Goal: Information Seeking & Learning: Learn about a topic

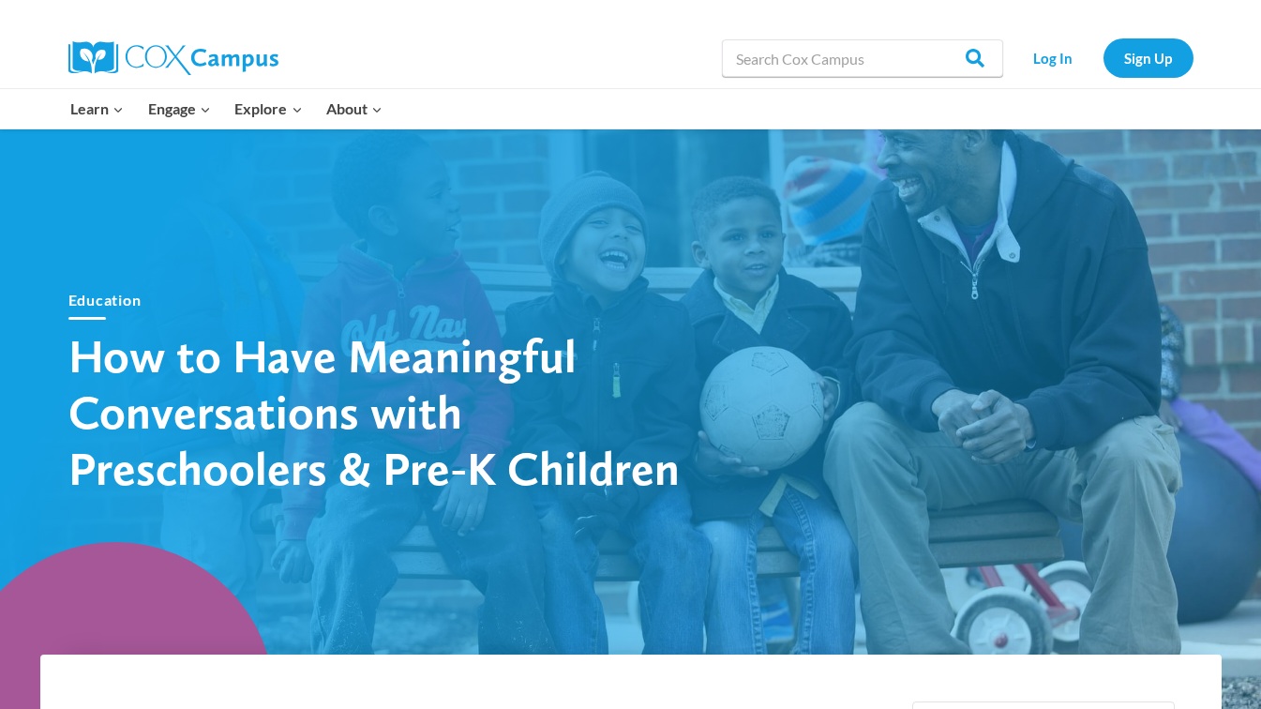
click at [850, 326] on div "Education How to Have Meaningful Conversations with Preschoolers & Pre-K Childr…" at bounding box center [630, 391] width 1181 height 375
click at [784, 58] on input "Search in [URL][DOMAIN_NAME]" at bounding box center [862, 58] width 281 height 38
type input "TALK"
click at [975, 59] on input "Search" at bounding box center [966, 58] width 73 height 38
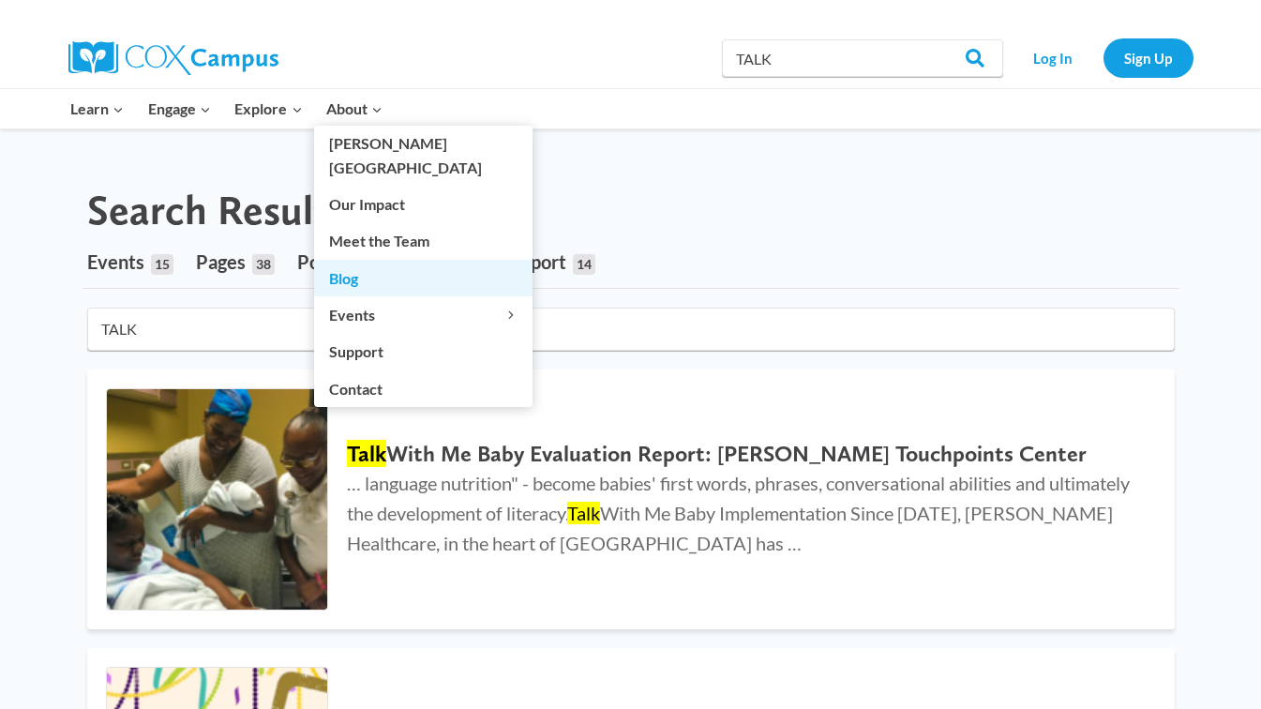
click at [344, 260] on link "Blog" at bounding box center [423, 278] width 218 height 36
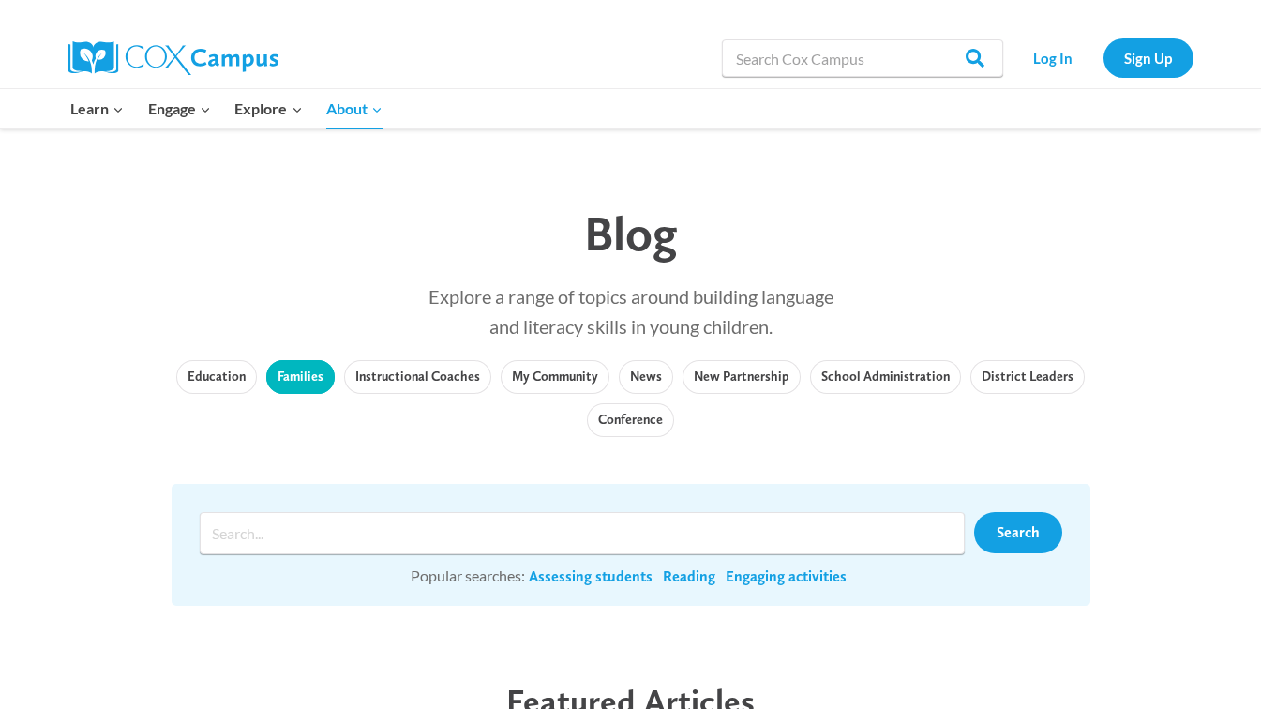
click at [300, 379] on link "Families" at bounding box center [300, 377] width 68 height 34
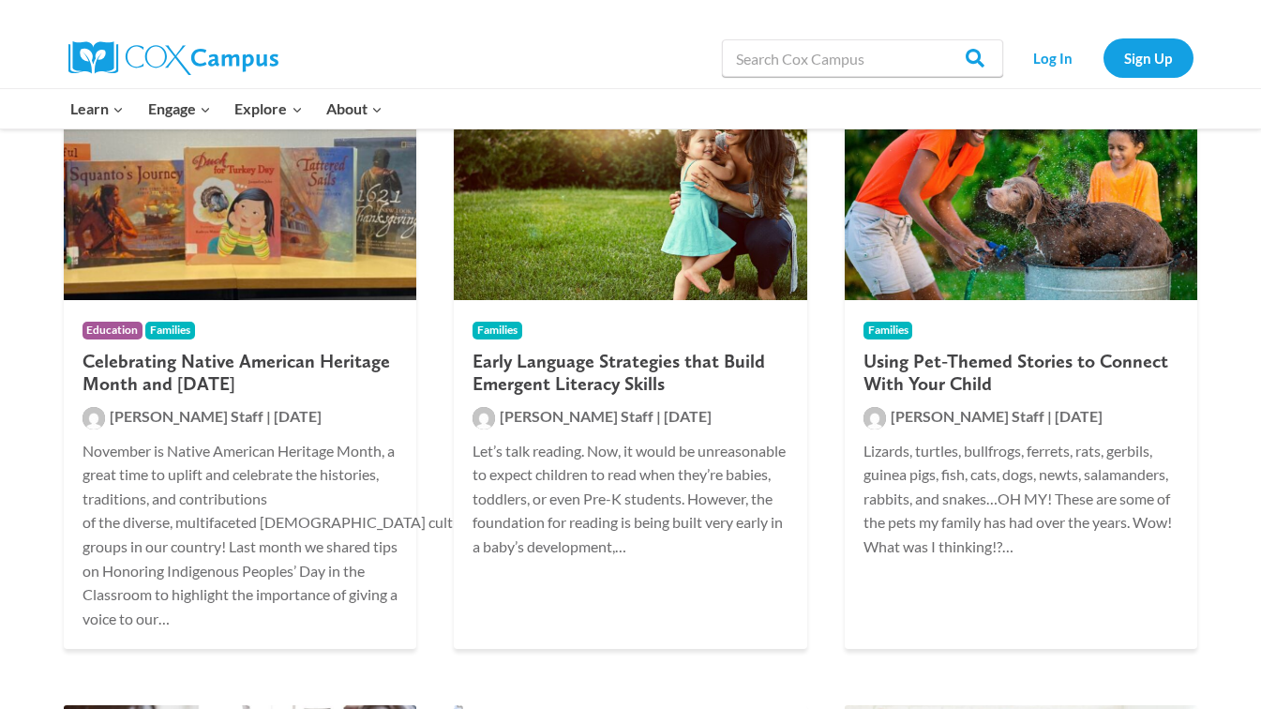
scroll to position [3335, 0]
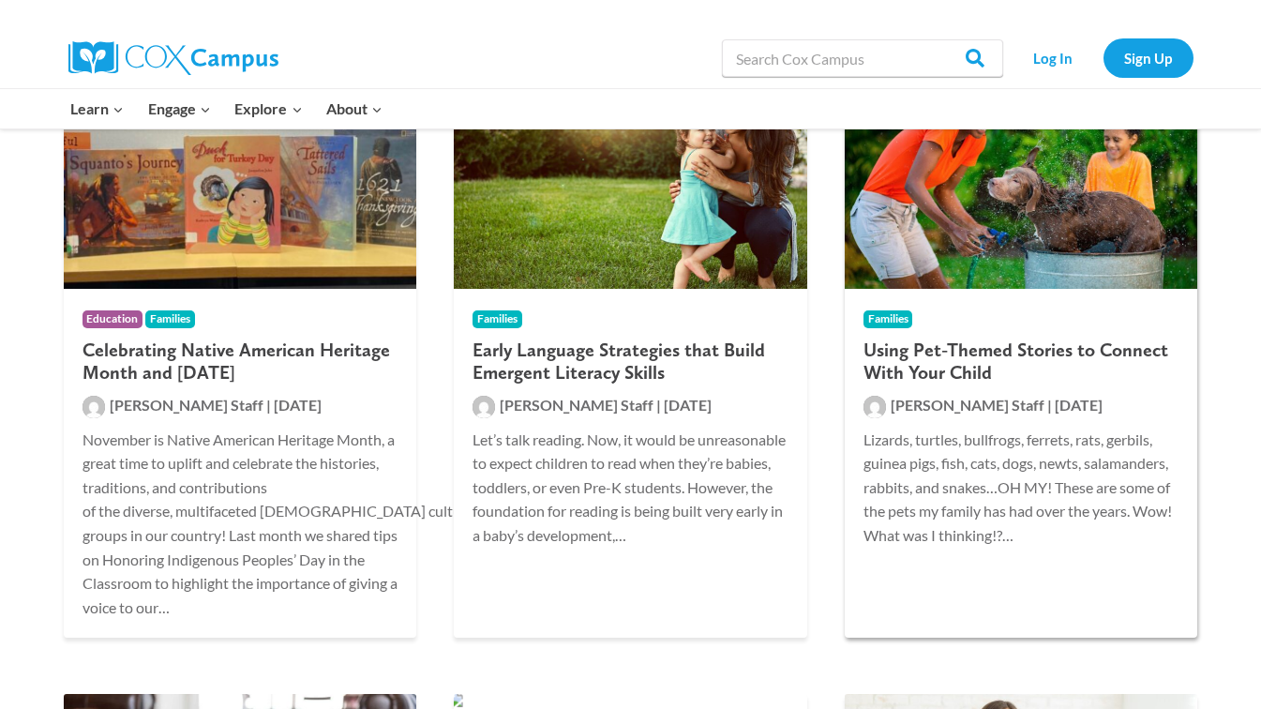
click at [1058, 203] on img at bounding box center [1021, 196] width 353 height 188
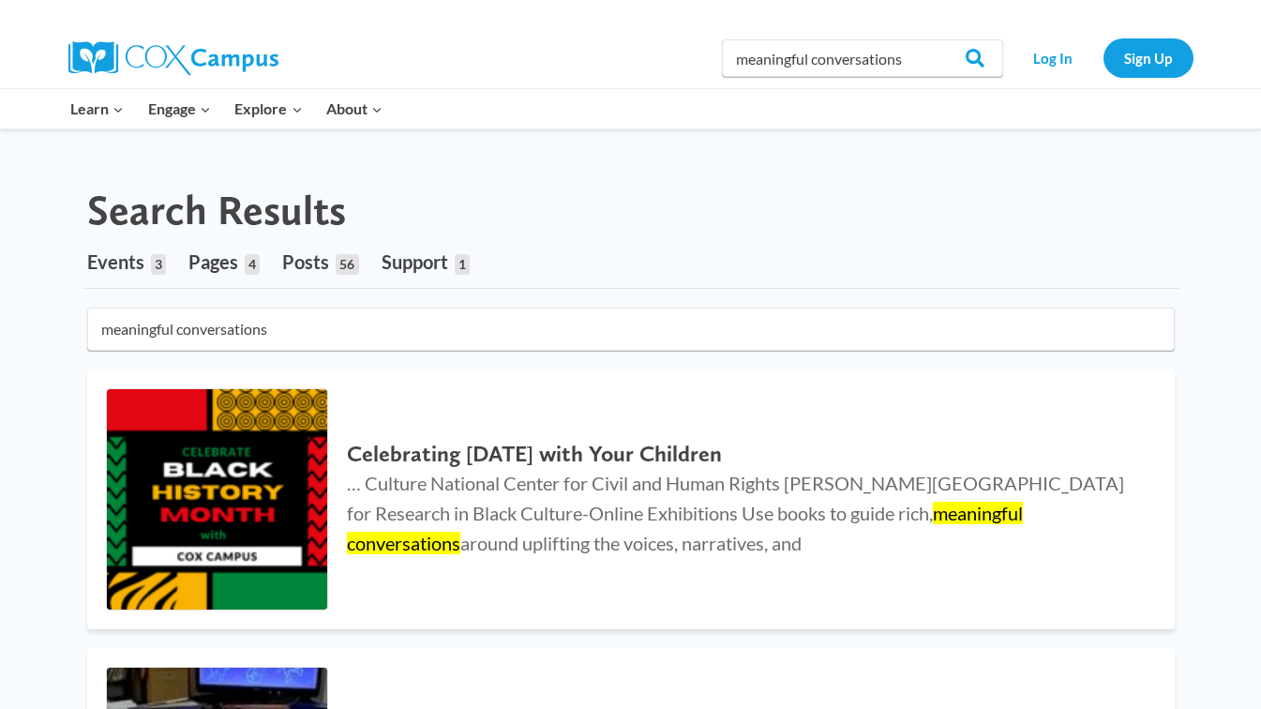
click at [330, 324] on input "meaningful conversations" at bounding box center [631, 329] width 1088 height 43
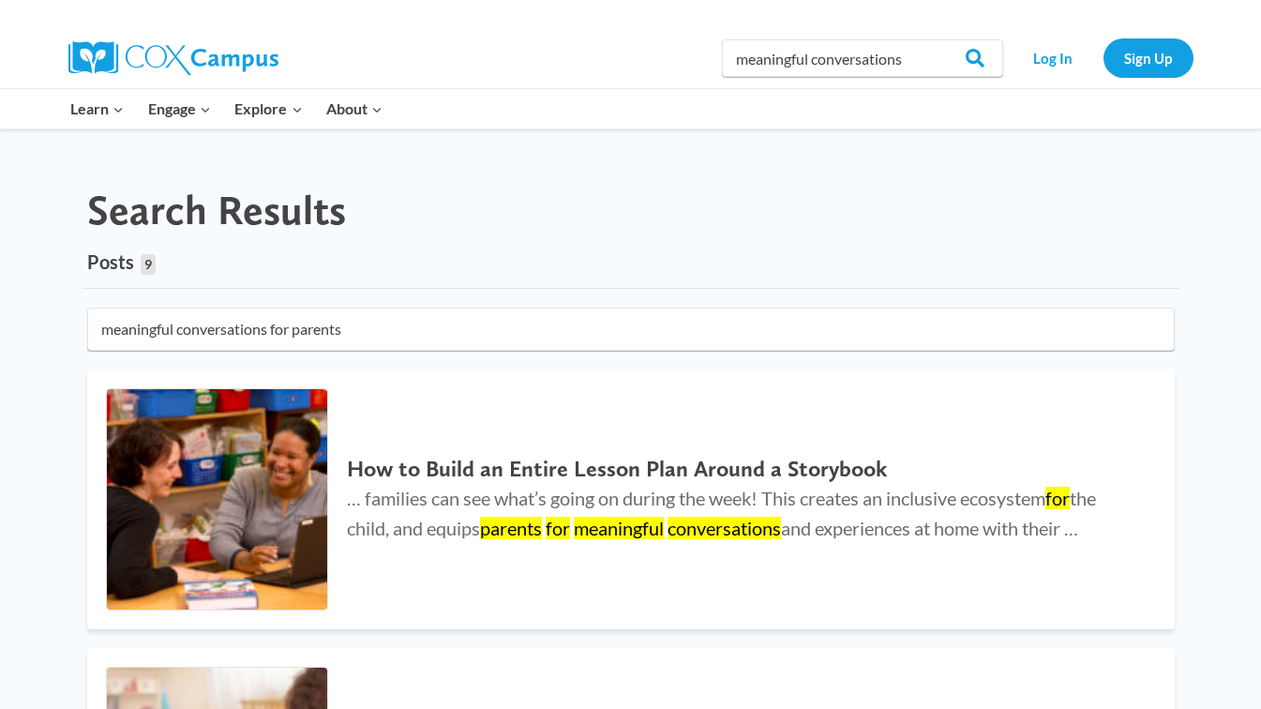
type input "meaningful conversations for parents"
click button "submit" at bounding box center [0, 0] width 0 height 0
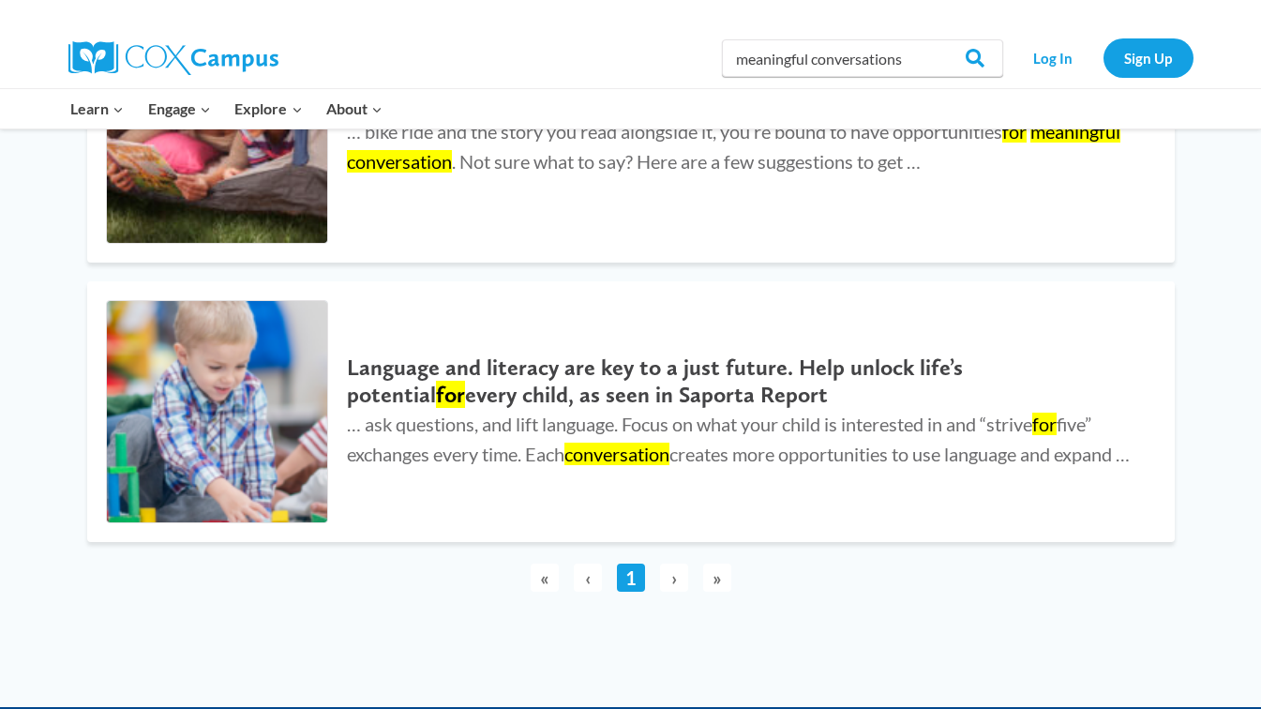
scroll to position [2310, 0]
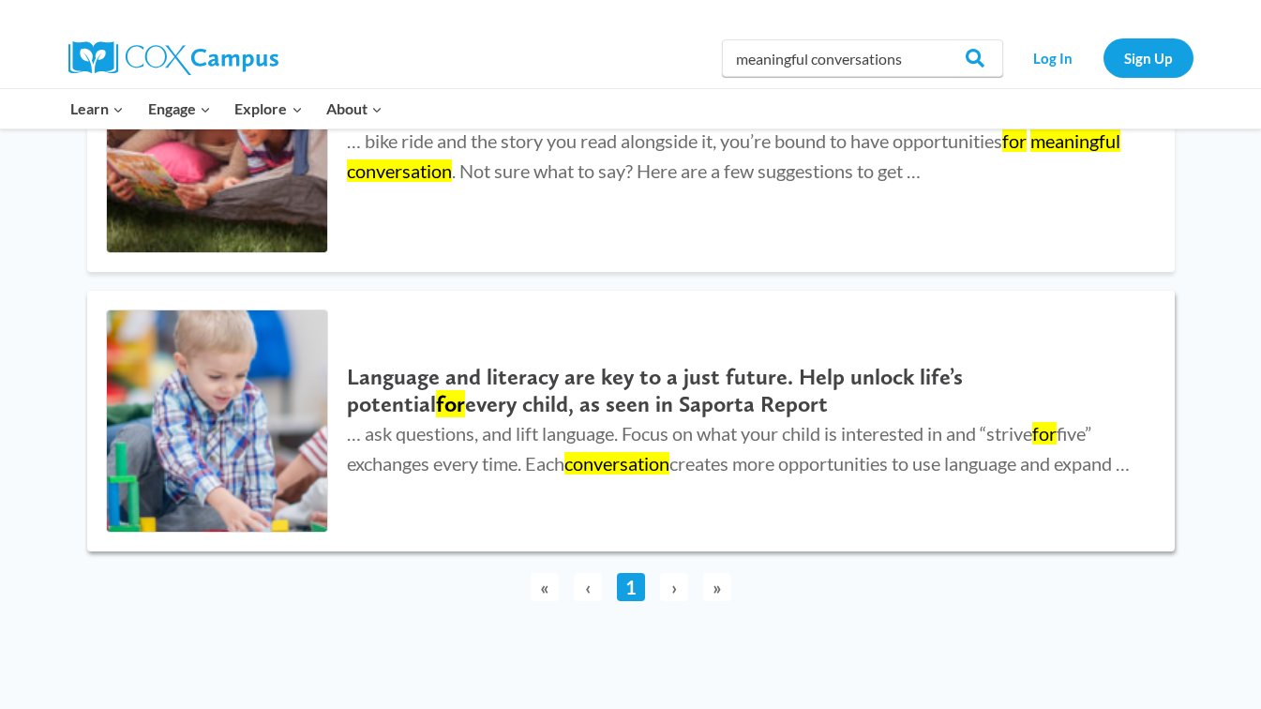
click at [521, 396] on h2 "Language and literacy are key to a just future. Help unlock life’s potential fo…" at bounding box center [741, 391] width 789 height 54
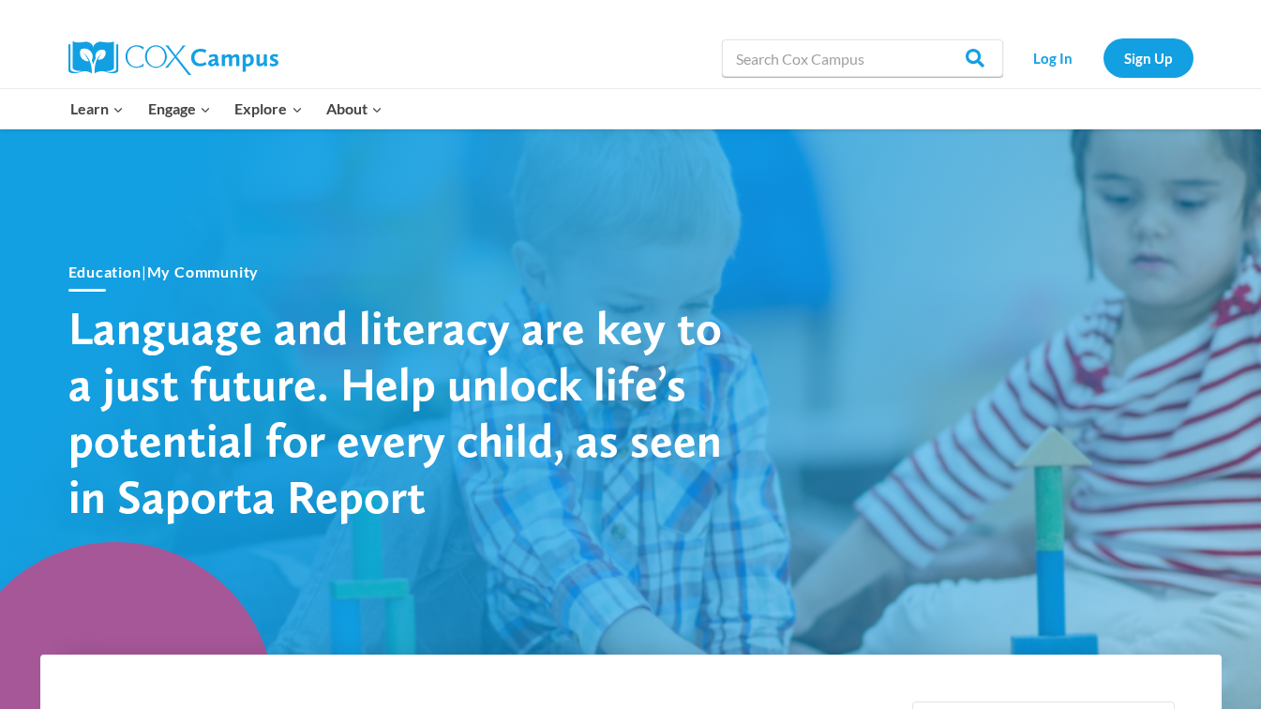
drag, startPoint x: 1260, startPoint y: 23, endPoint x: 1268, endPoint y: 67, distance: 43.8
click at [866, 51] on input "Search in [URL][DOMAIN_NAME]" at bounding box center [862, 58] width 281 height 38
type input "TALK"
click at [981, 53] on input "Search" at bounding box center [966, 58] width 73 height 38
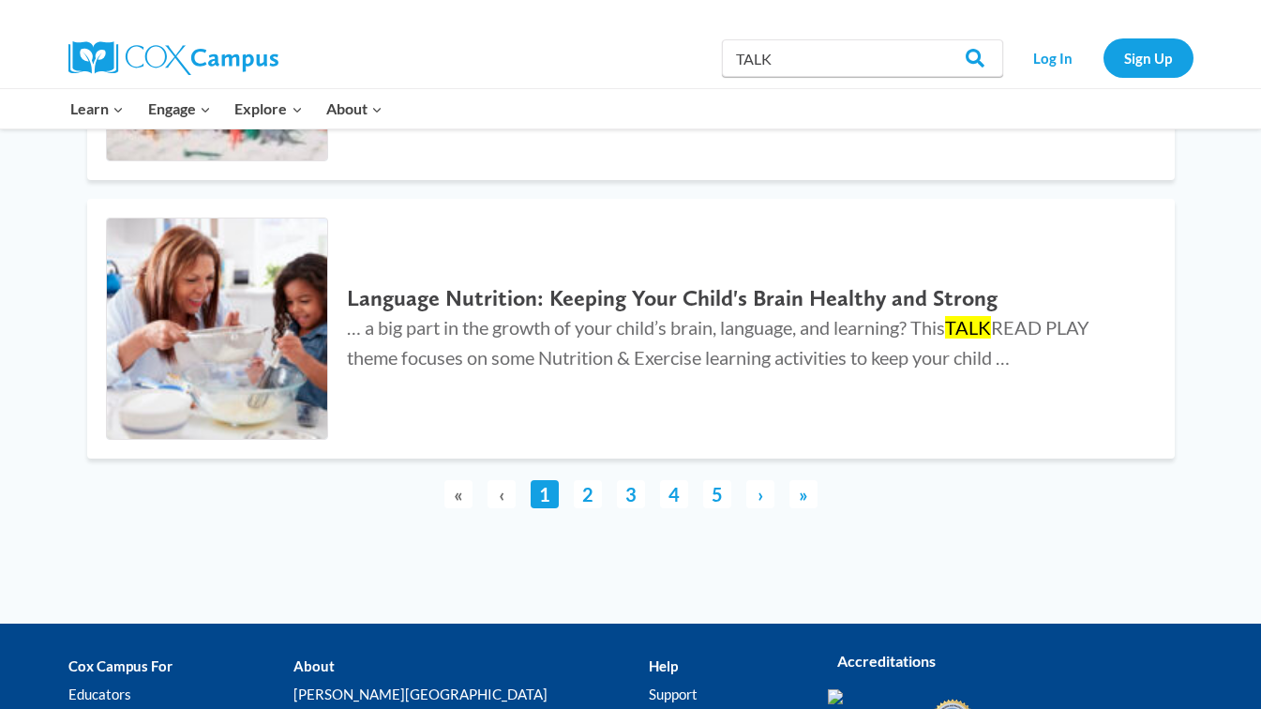
scroll to position [4882, 0]
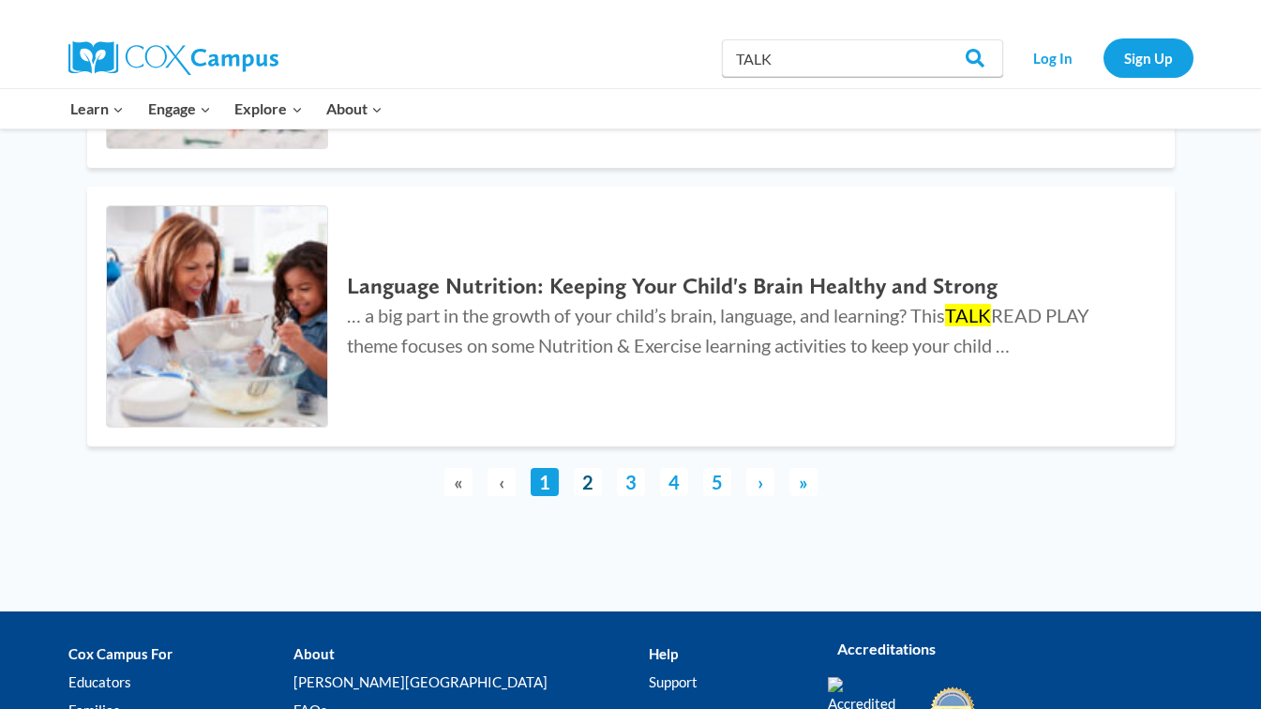
click at [591, 485] on link "2" at bounding box center [588, 482] width 28 height 28
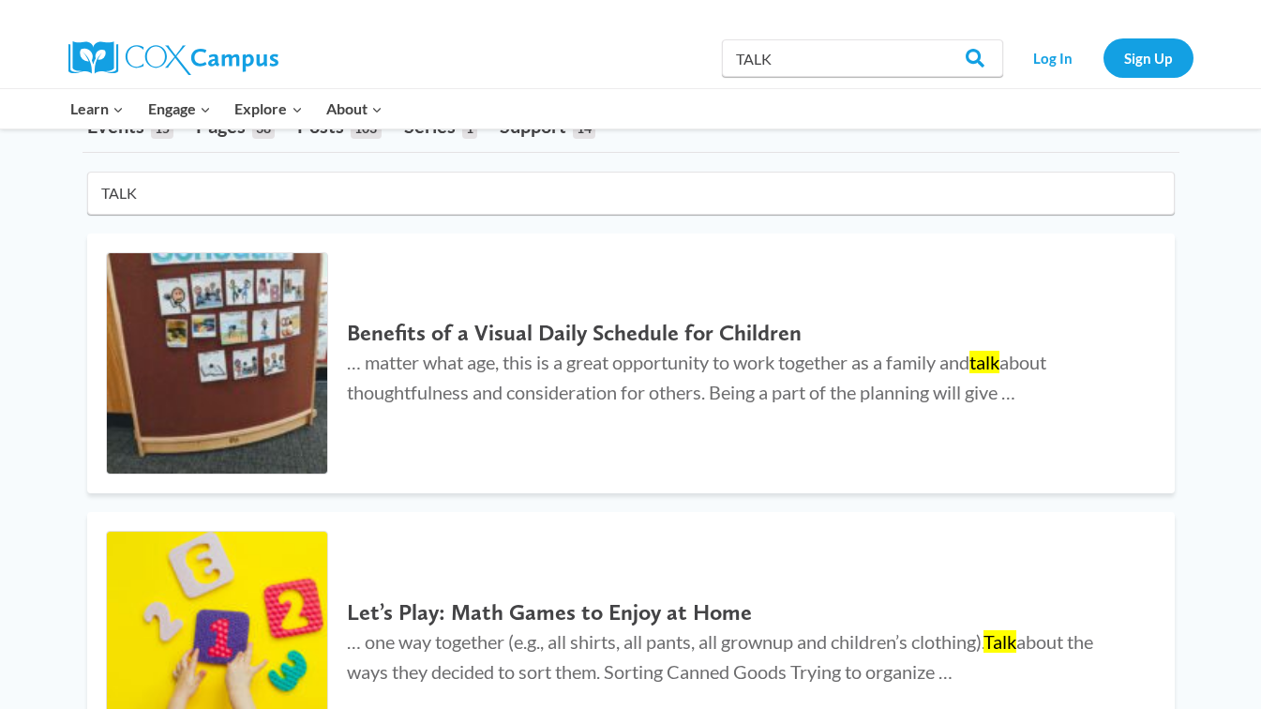
scroll to position [0, 0]
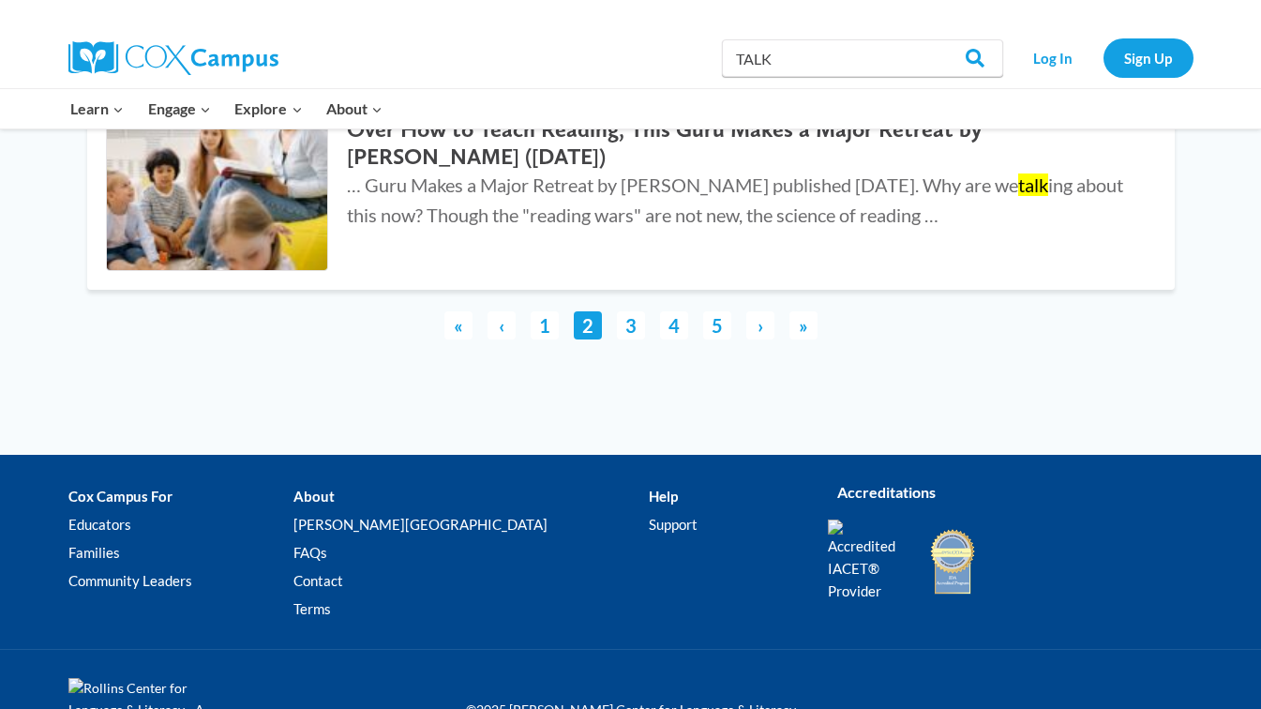
scroll to position [4738, 0]
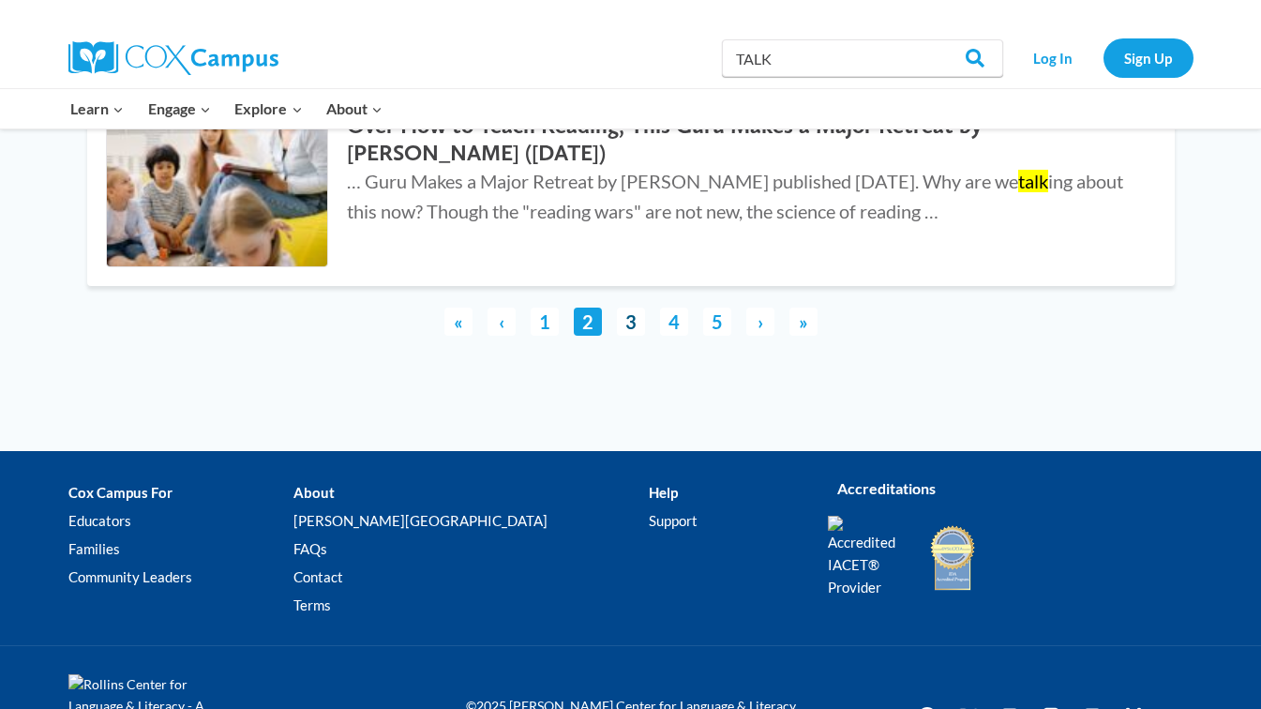
click at [637, 325] on link "3" at bounding box center [631, 322] width 28 height 28
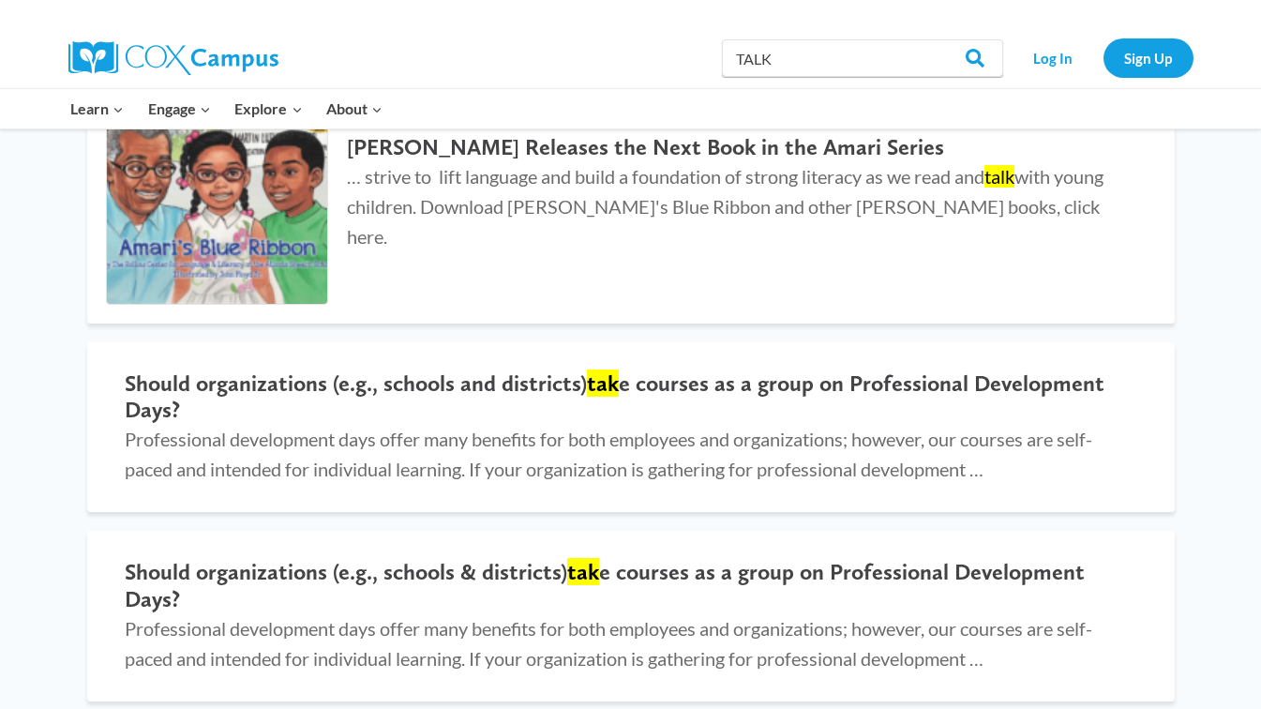
scroll to position [351, 0]
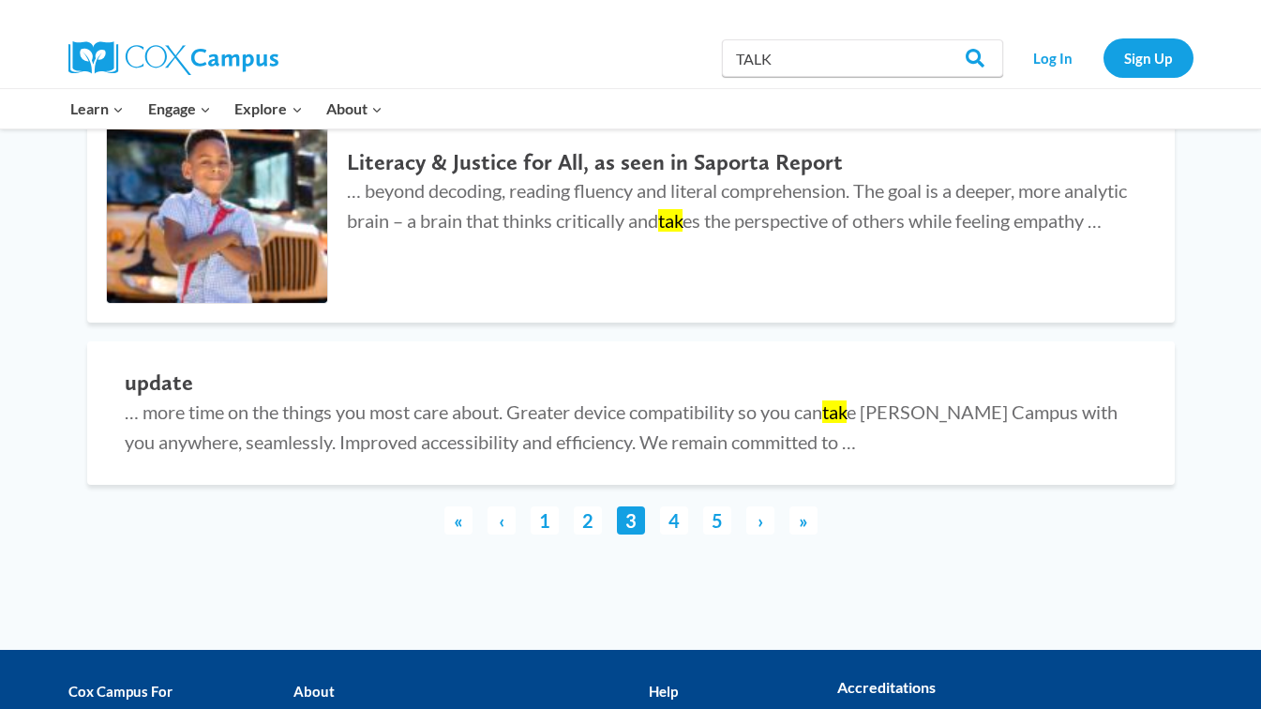
scroll to position [5092, 0]
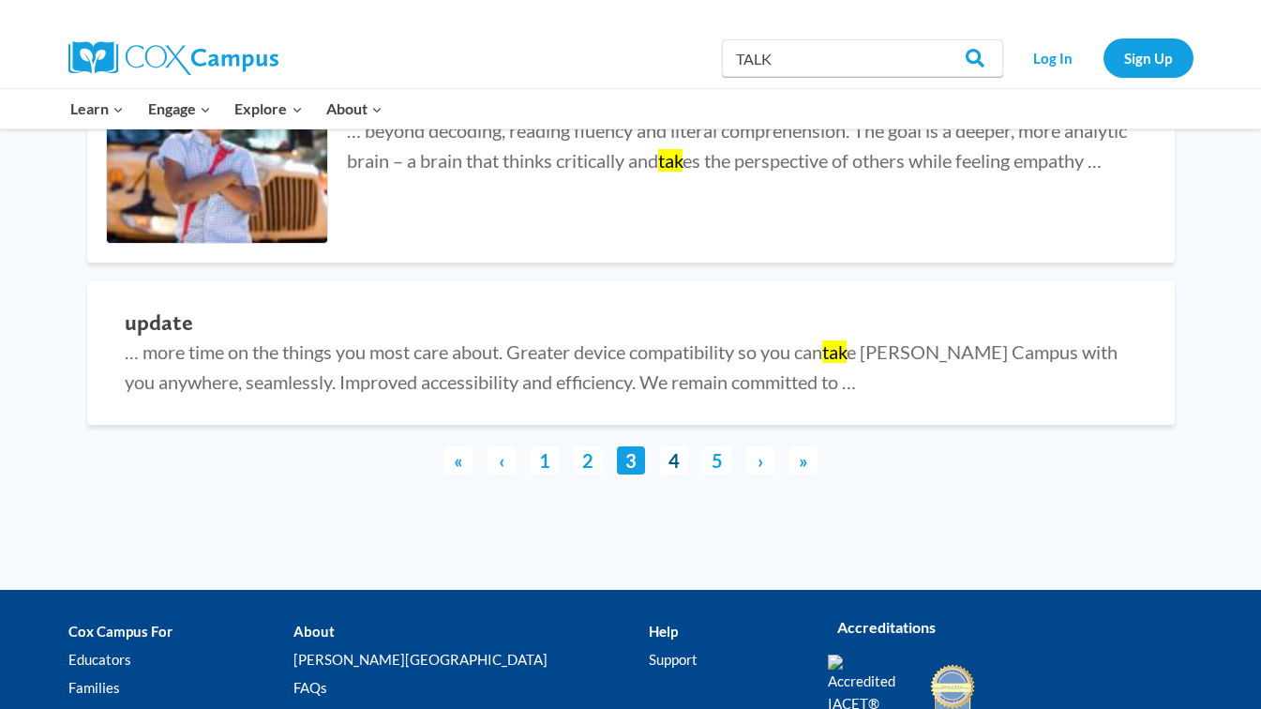
click at [676, 454] on link "4" at bounding box center [674, 460] width 28 height 28
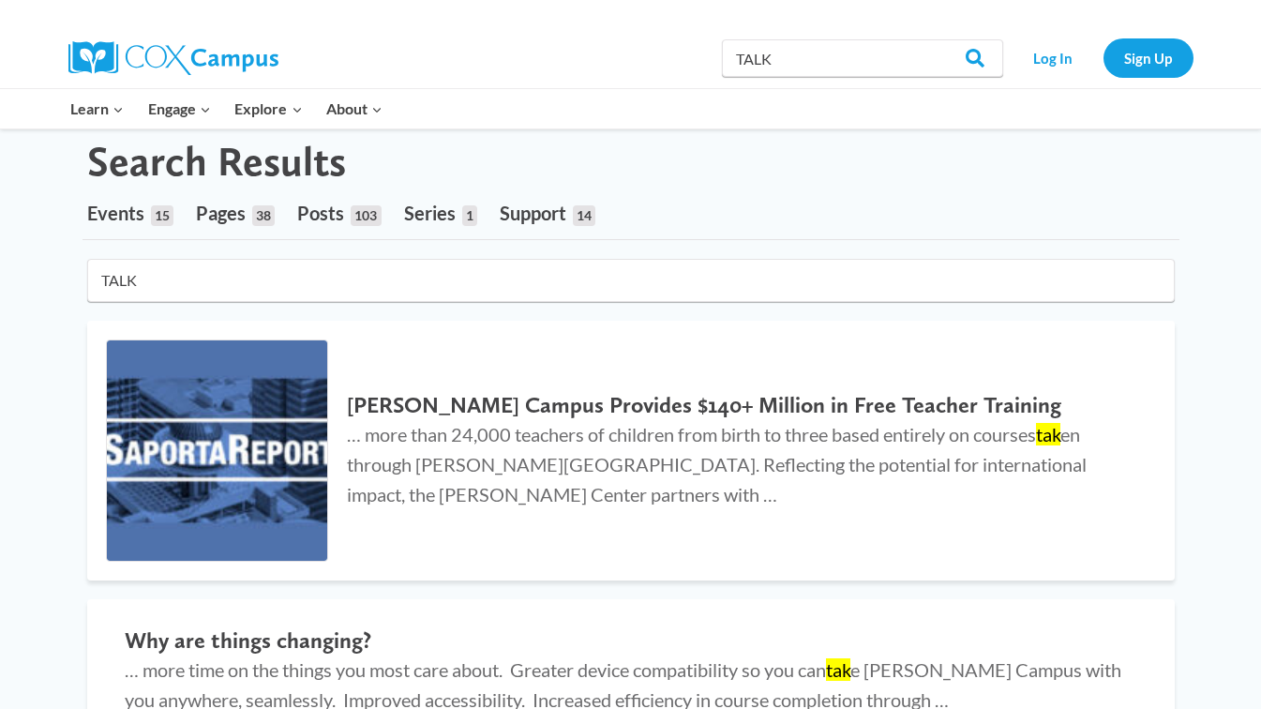
scroll to position [0, 0]
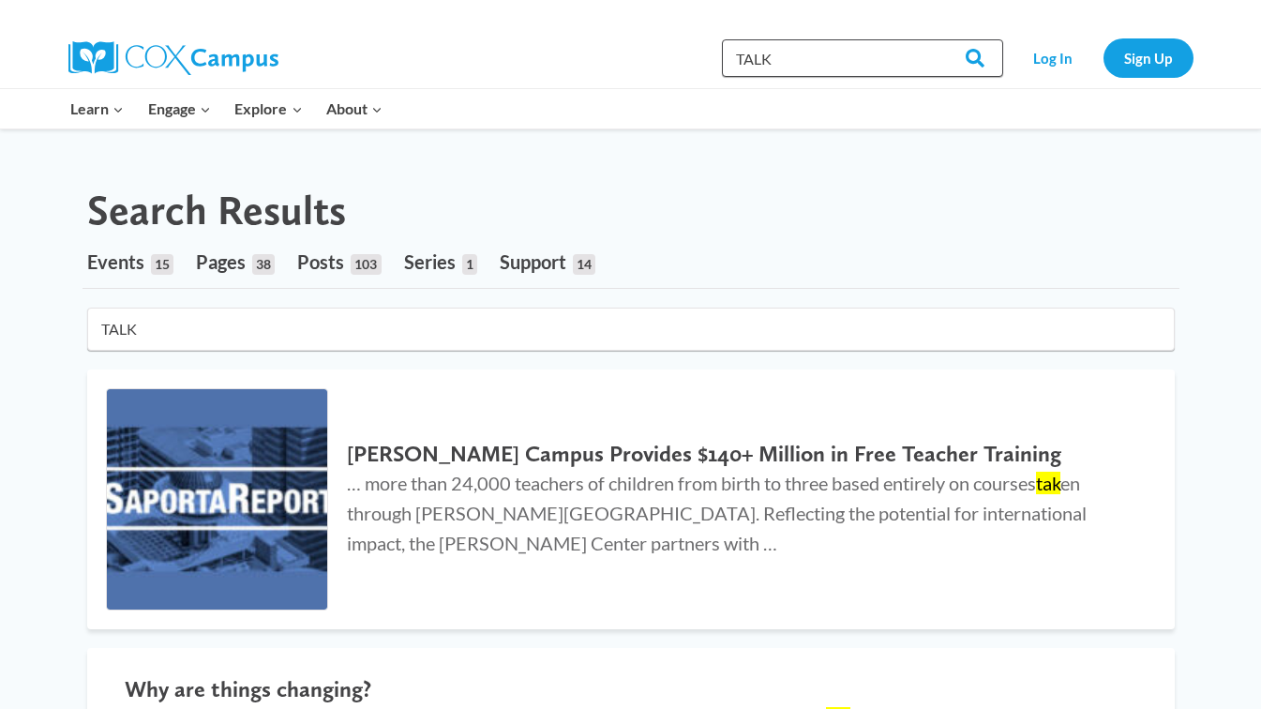
click at [813, 61] on input "TALK" at bounding box center [862, 58] width 281 height 38
type input "TALK poster"
click at [981, 59] on input "Search" at bounding box center [966, 58] width 73 height 38
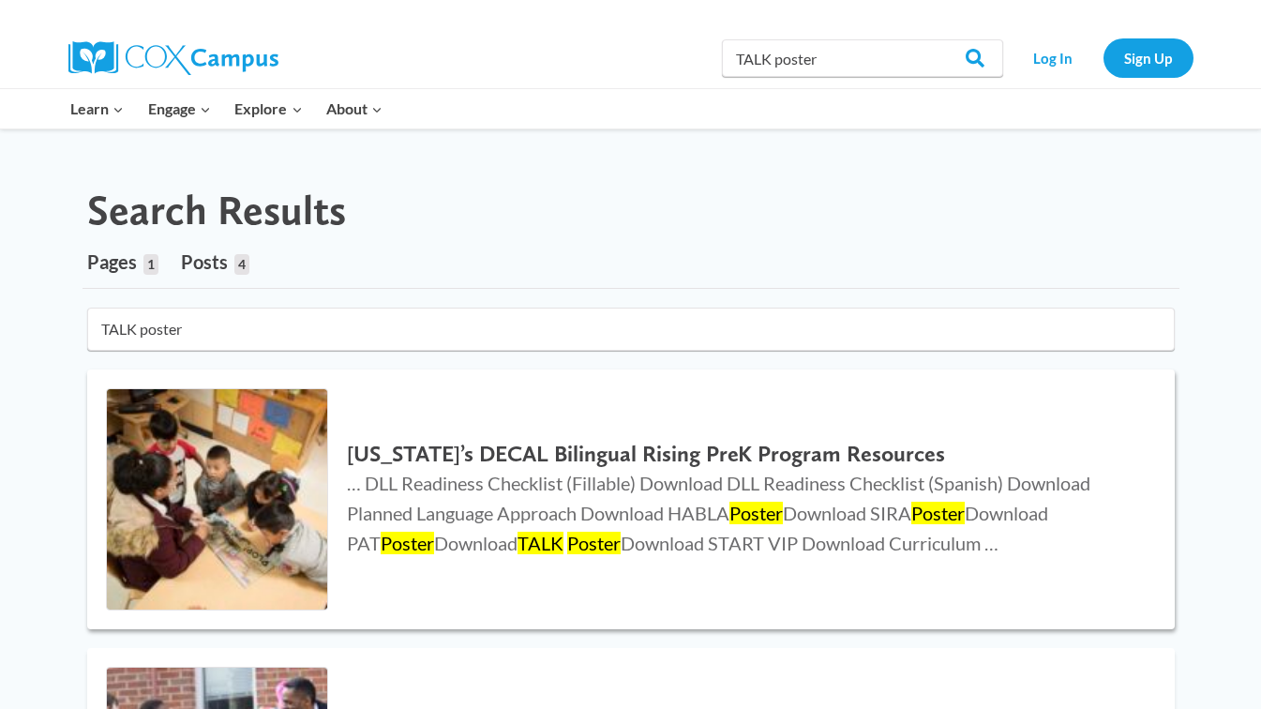
click at [567, 548] on mark "Poster" at bounding box center [593, 543] width 53 height 23
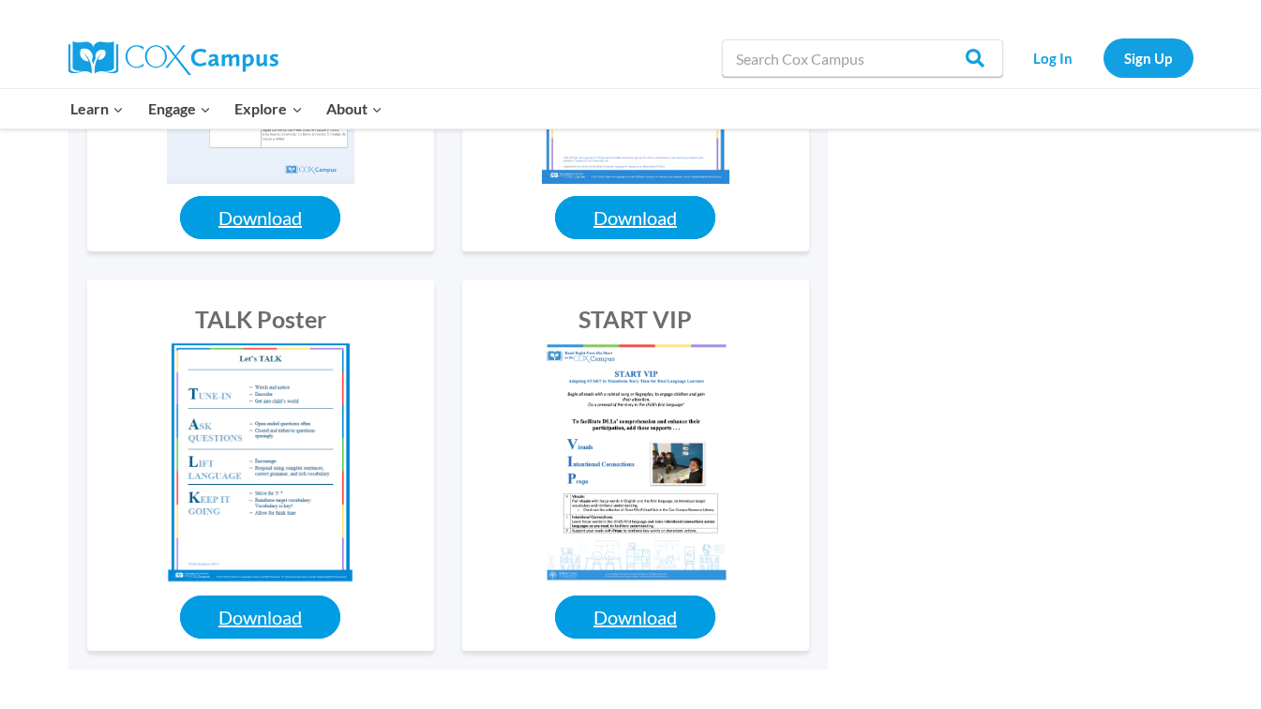
scroll to position [4497, 0]
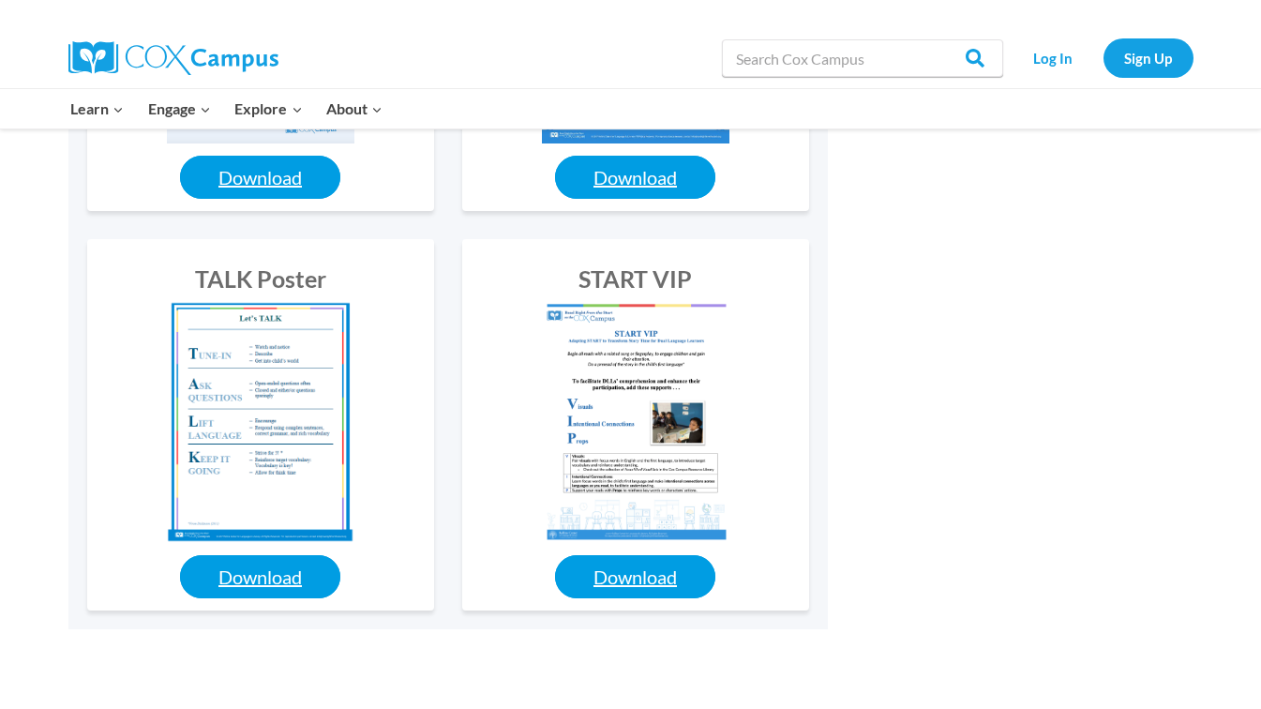
click at [267, 574] on link "Download" at bounding box center [260, 576] width 160 height 43
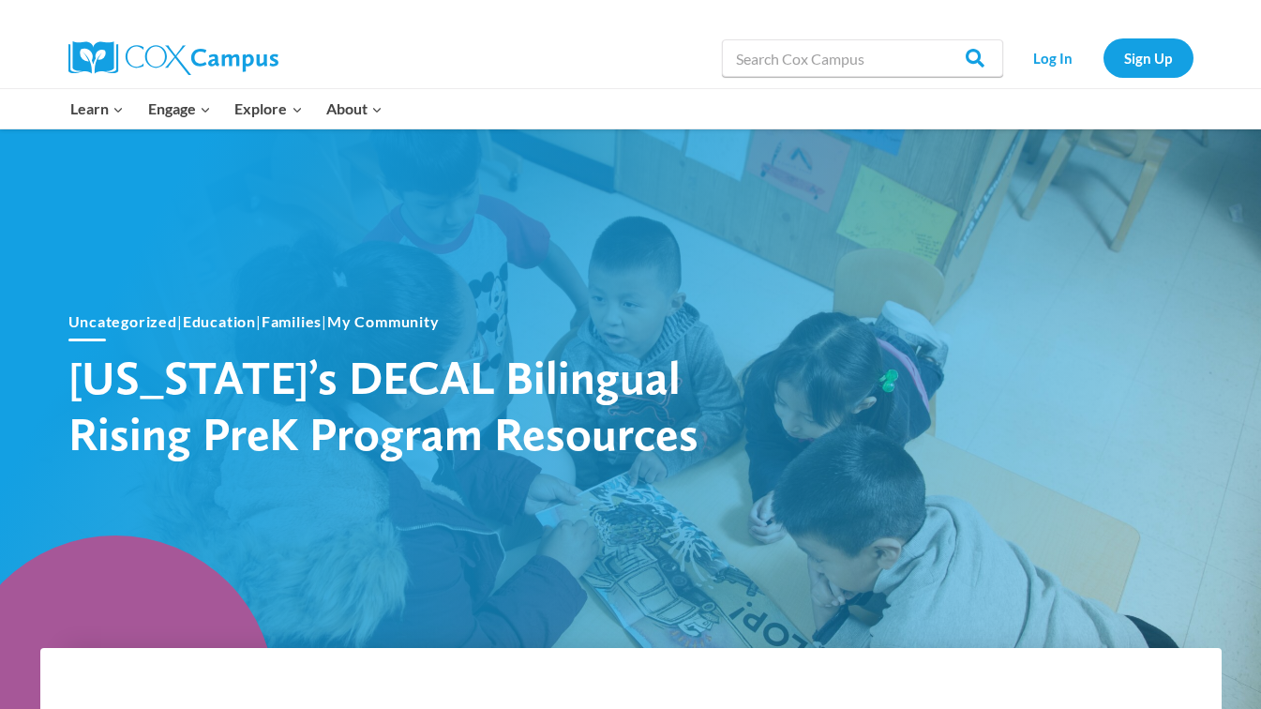
scroll to position [0, 0]
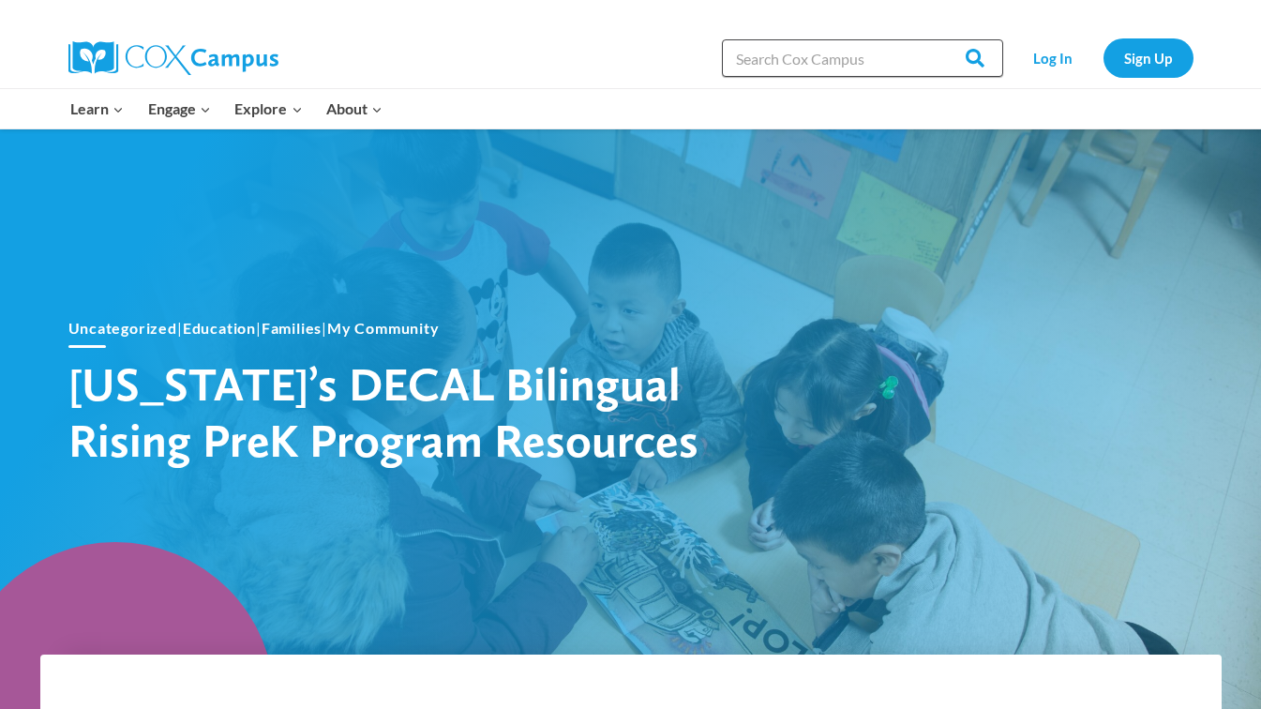
click at [869, 61] on input "Search in [URL][DOMAIN_NAME]" at bounding box center [862, 58] width 281 height 38
type input "TALK explained"
click at [930, 39] on input "Search" at bounding box center [966, 58] width 73 height 38
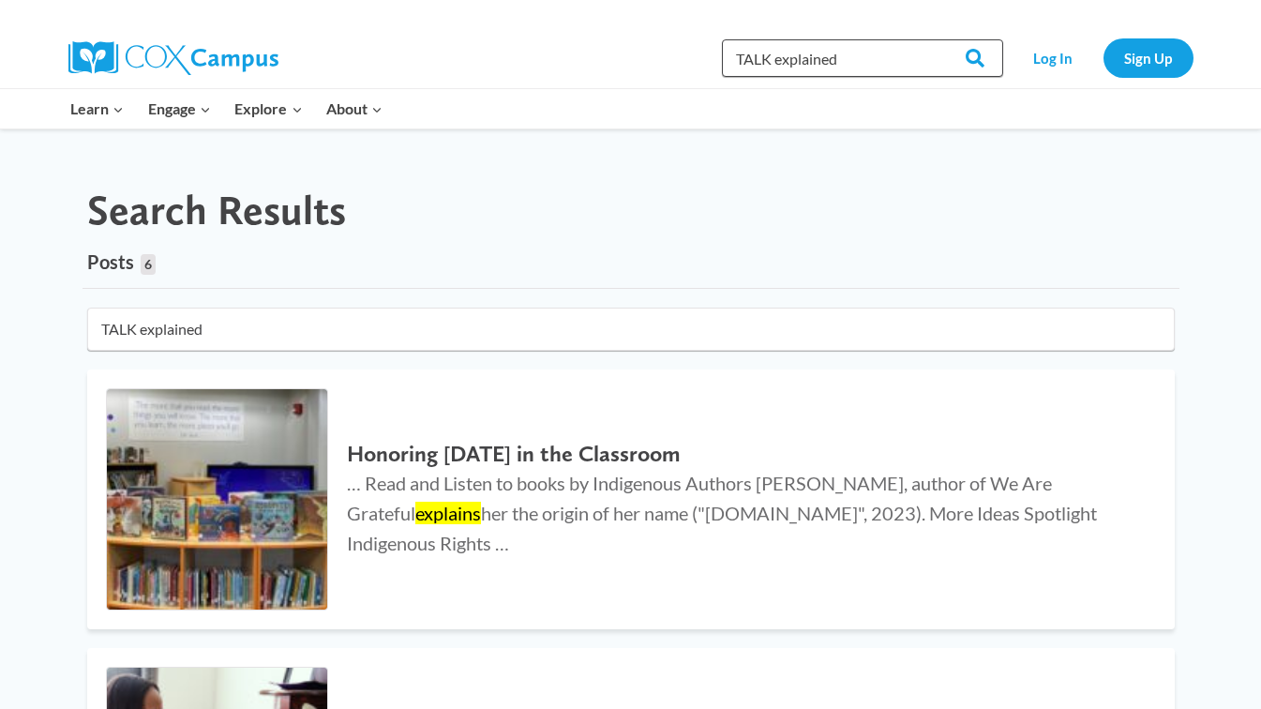
click at [854, 44] on input "TALK explained" at bounding box center [862, 58] width 281 height 38
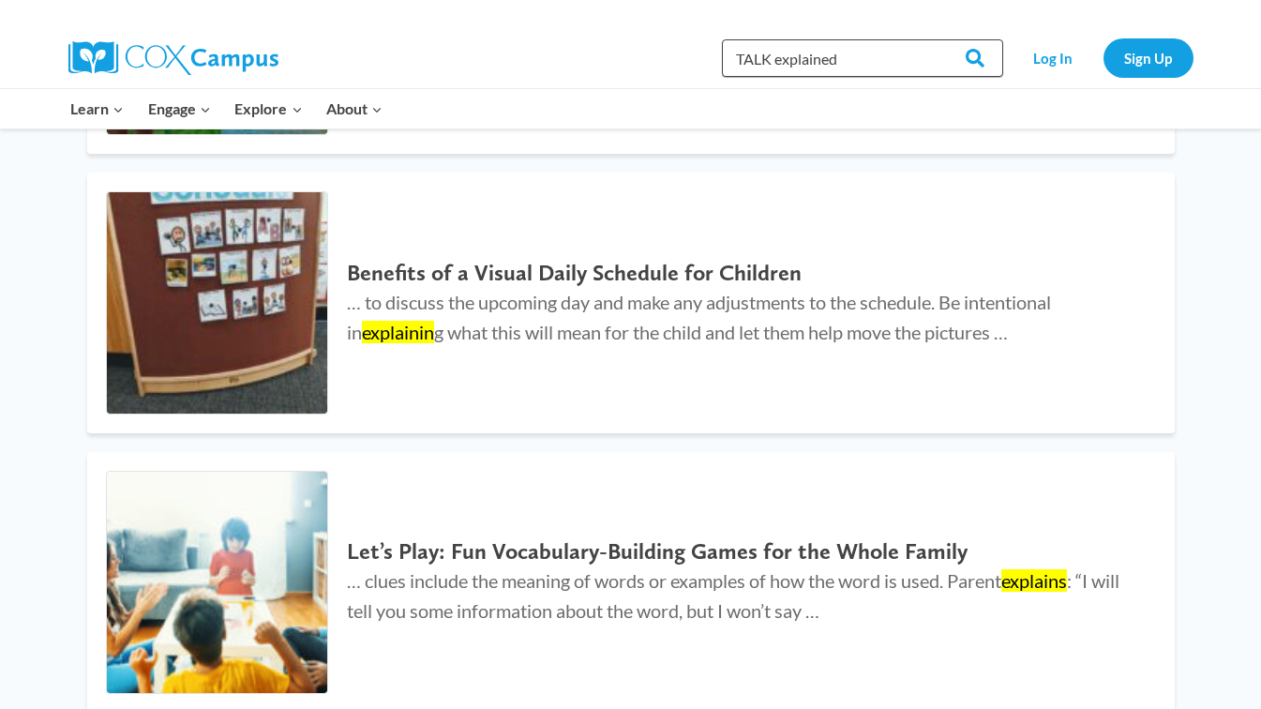
scroll to position [1039, 0]
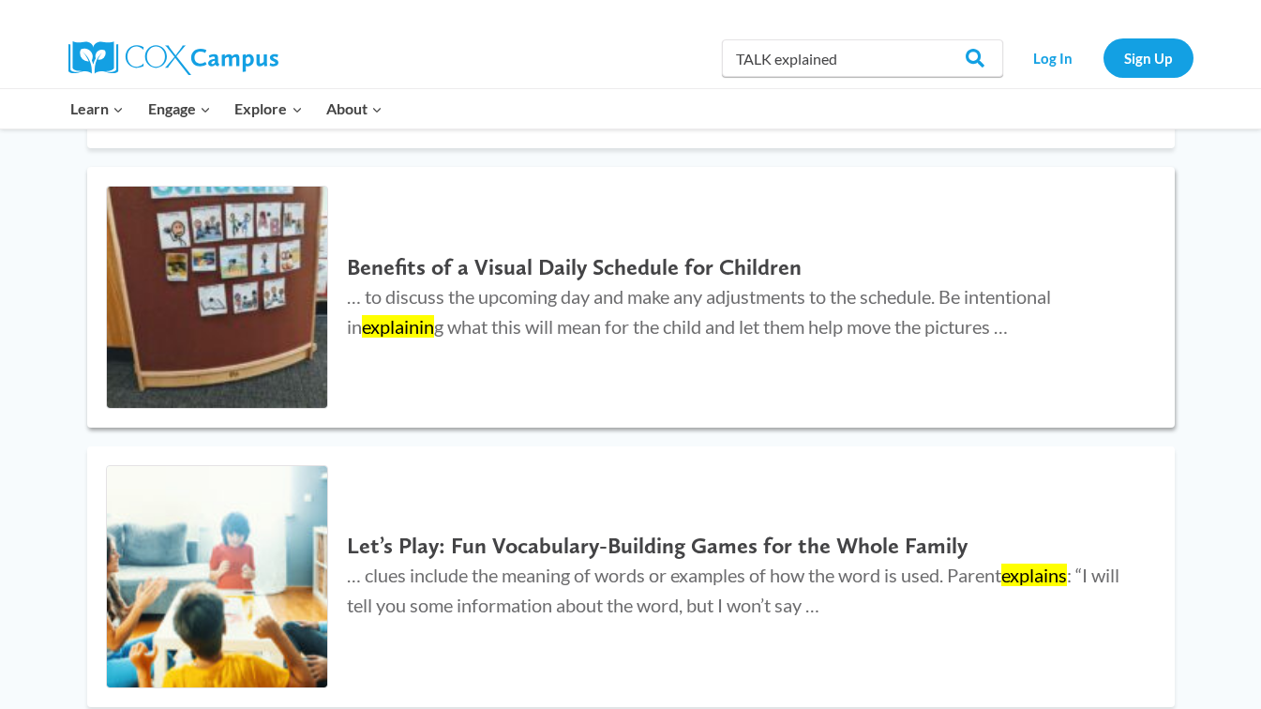
click at [582, 264] on h2 "Benefits of a Visual Daily Schedule for Children" at bounding box center [741, 267] width 789 height 27
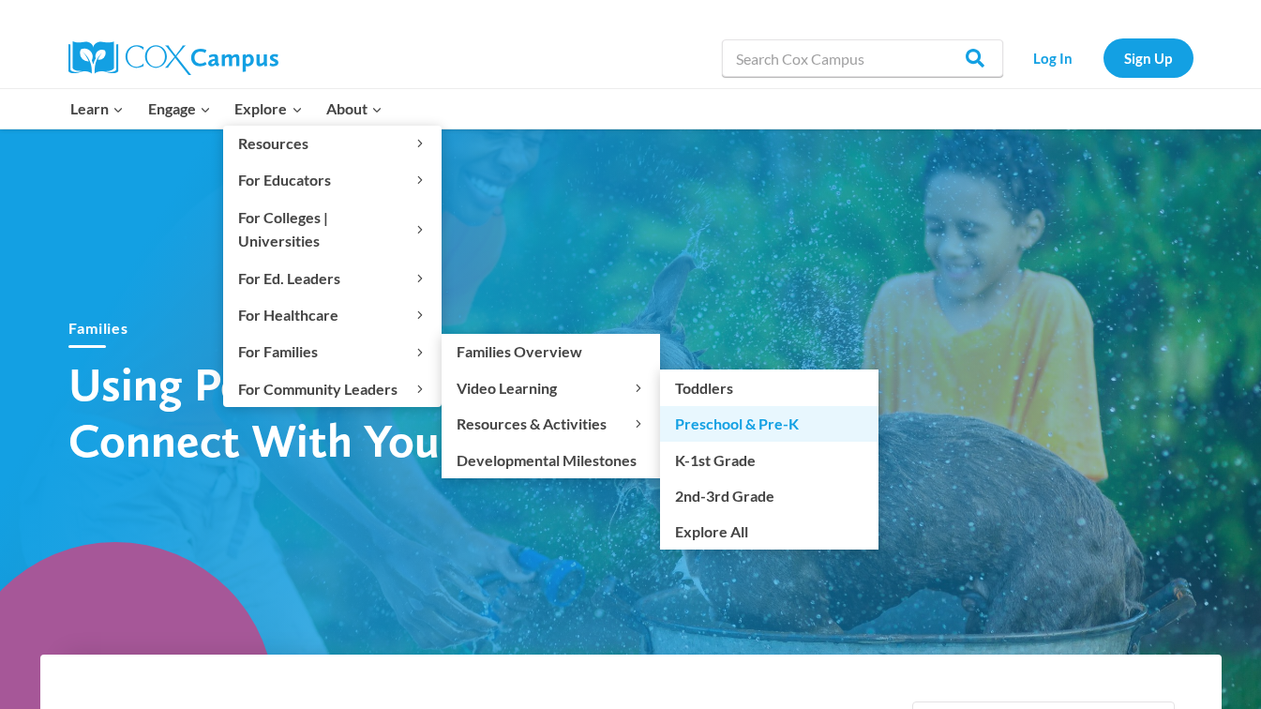
click at [717, 406] on link "Preschool & Pre-K" at bounding box center [769, 424] width 218 height 36
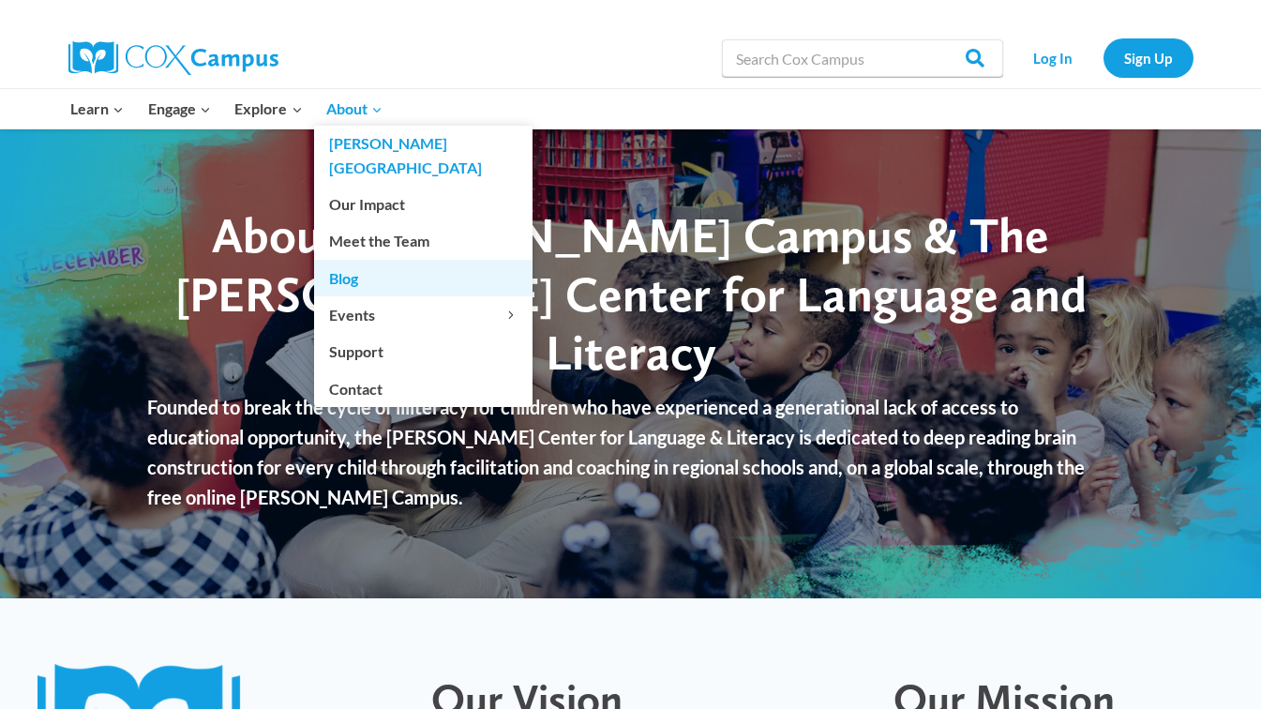
click at [333, 260] on link "Blog" at bounding box center [423, 278] width 218 height 36
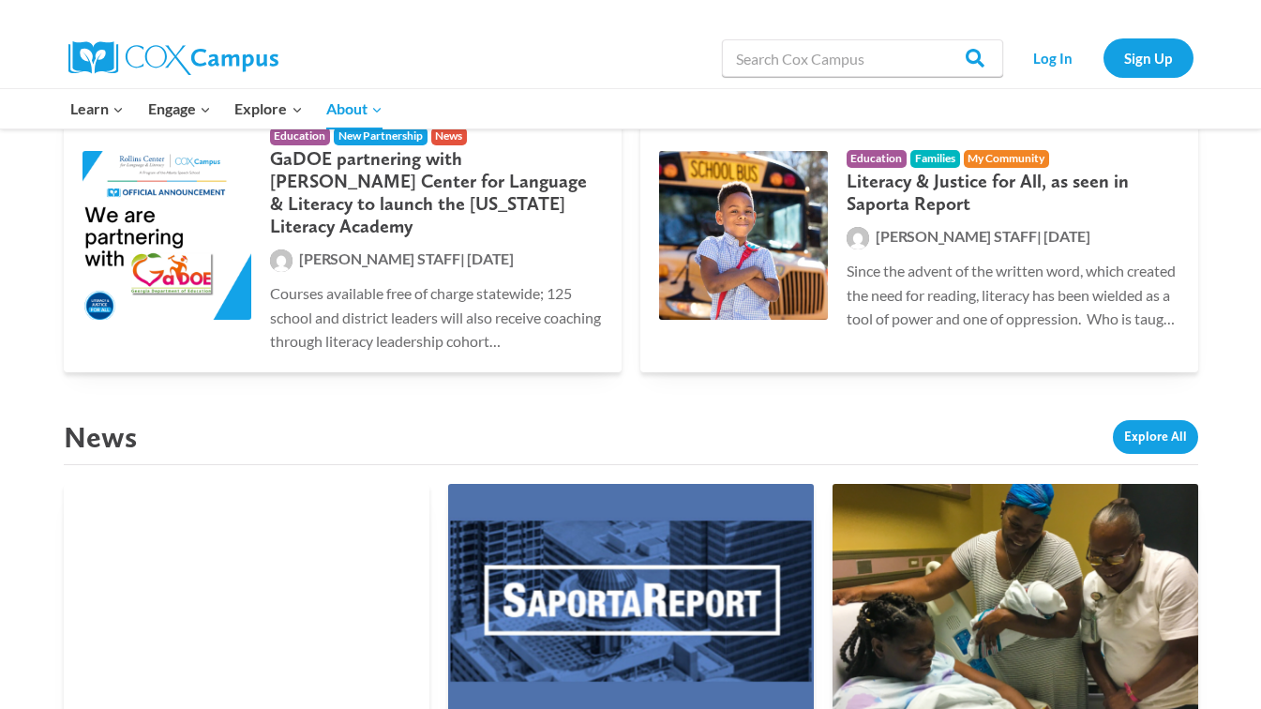
scroll to position [1813, 0]
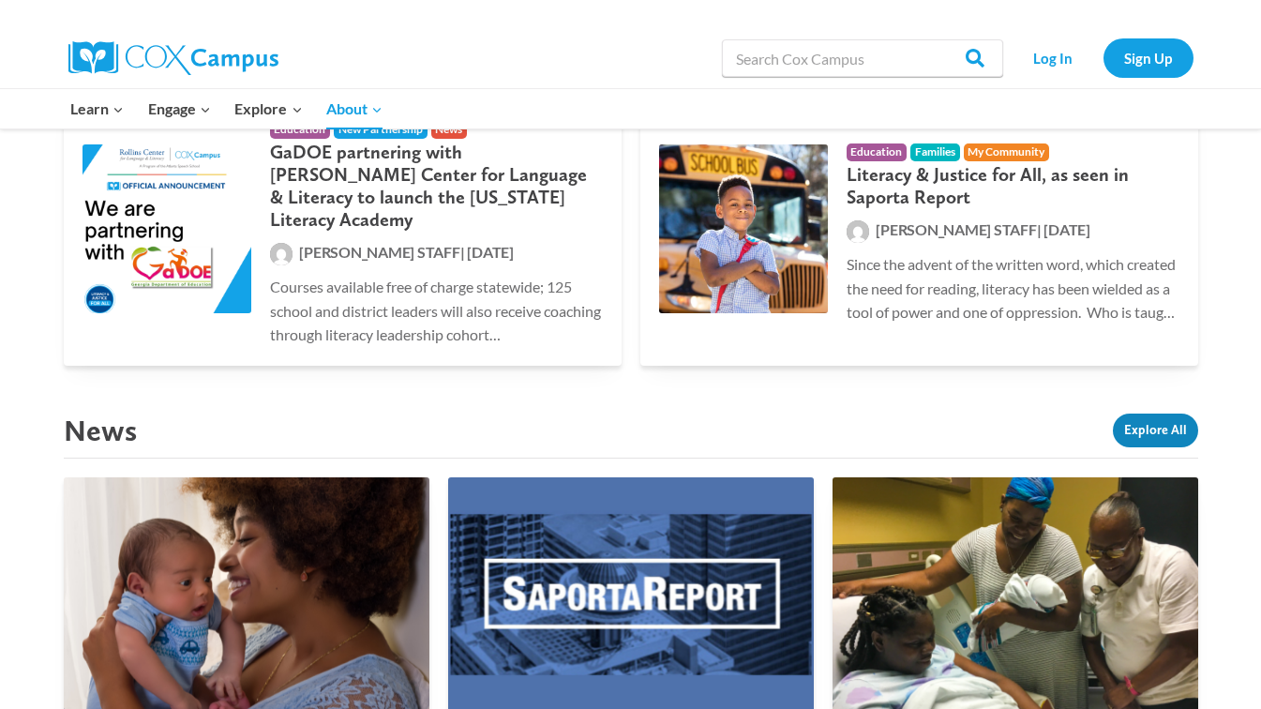
click at [1146, 413] on link "Explore All" at bounding box center [1155, 430] width 85 height 34
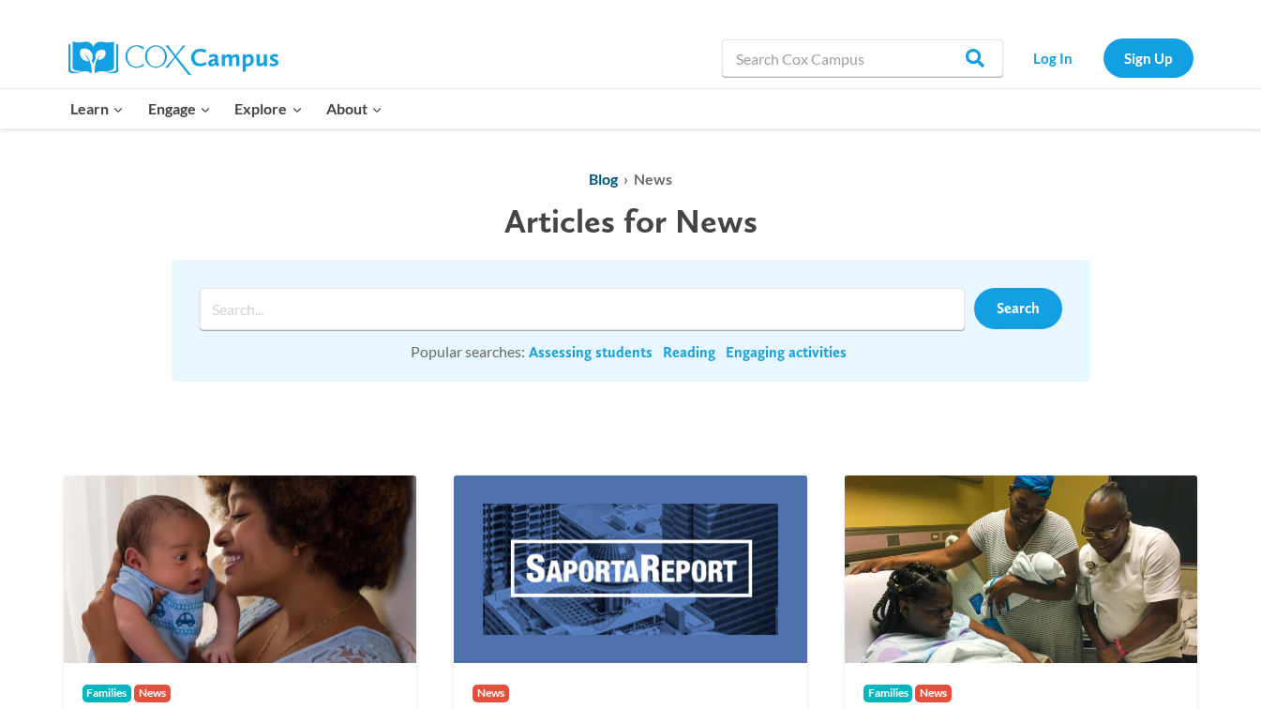
click at [607, 179] on span "Blog" at bounding box center [603, 179] width 29 height 18
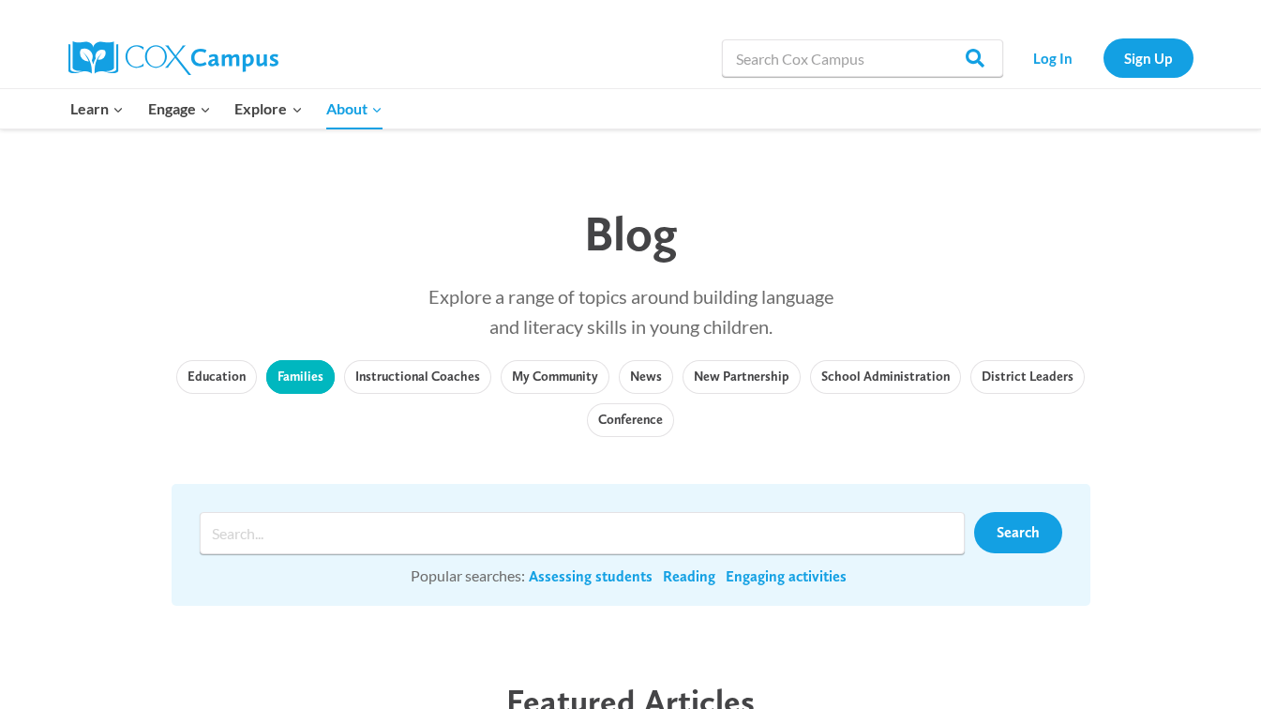
click at [310, 369] on link "Families" at bounding box center [300, 377] width 68 height 34
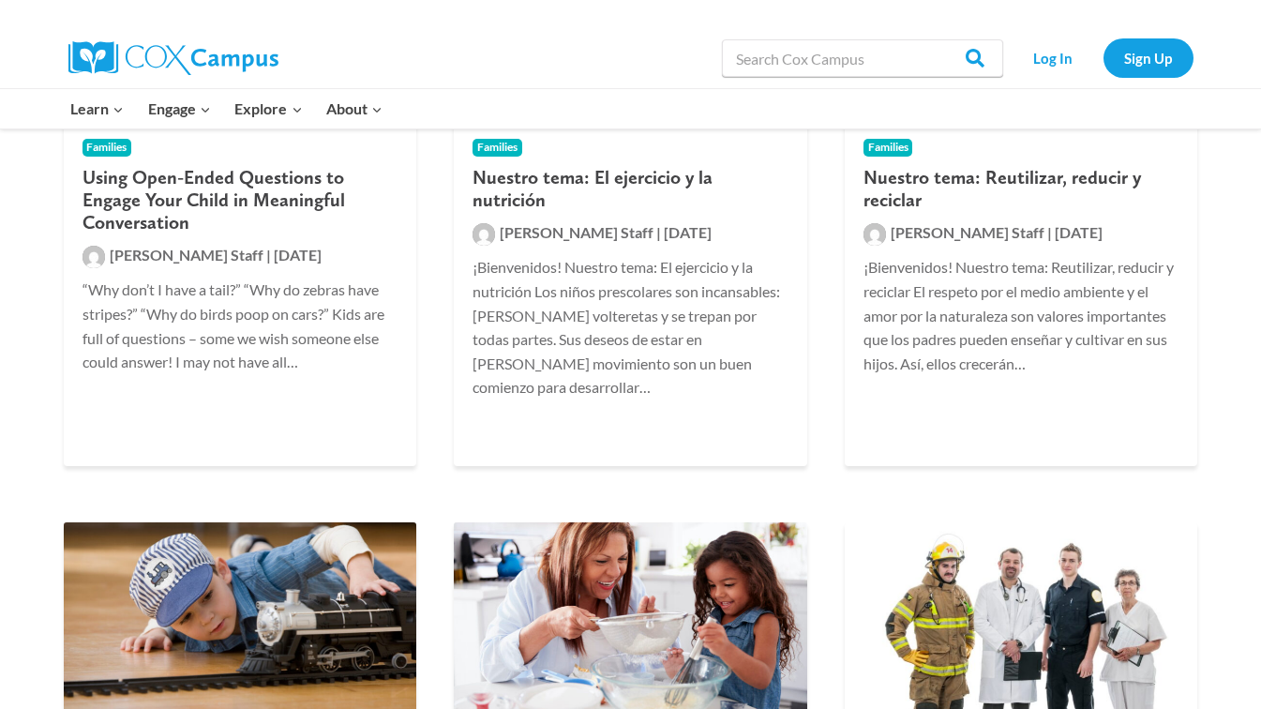
scroll to position [4105, 0]
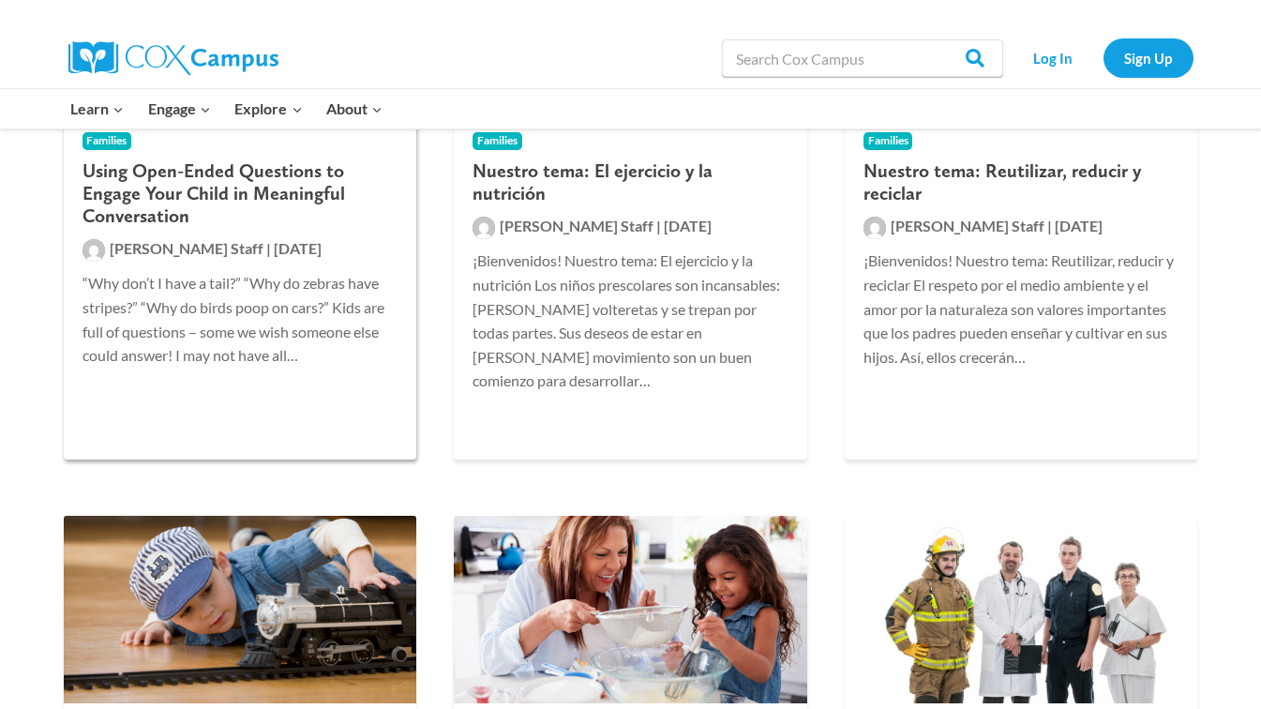
click at [237, 205] on h2 "Using Open-Ended Questions to Engage Your Child in Meaningful Conversation" at bounding box center [241, 193] width 316 height 68
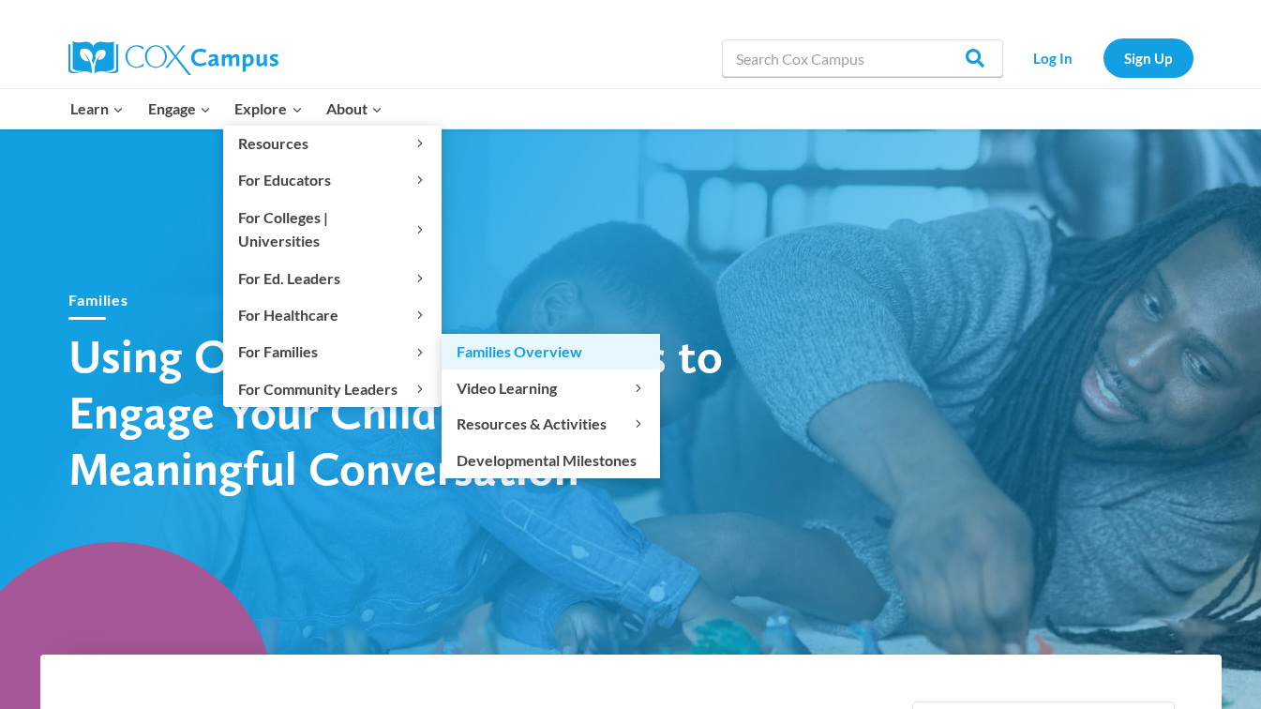
click at [501, 334] on link "Families Overview" at bounding box center [551, 352] width 218 height 36
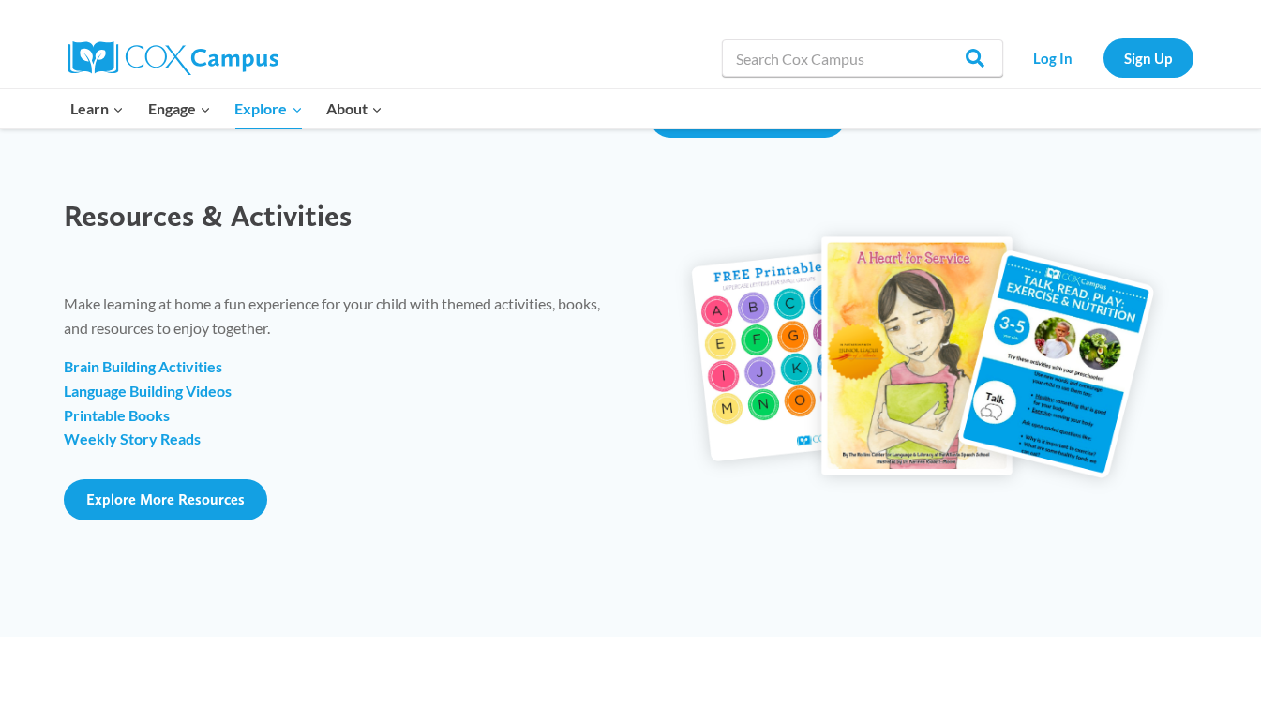
scroll to position [2191, 0]
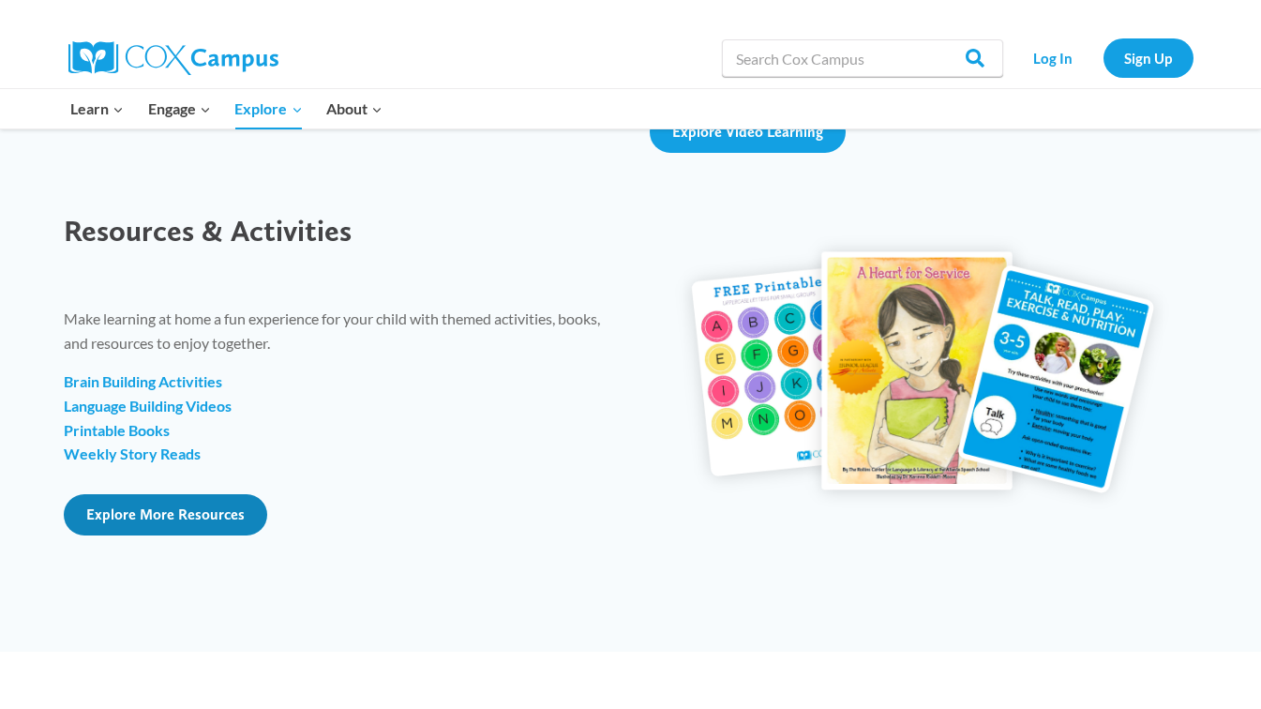
click at [199, 519] on span "Explore More Resources" at bounding box center [165, 514] width 158 height 18
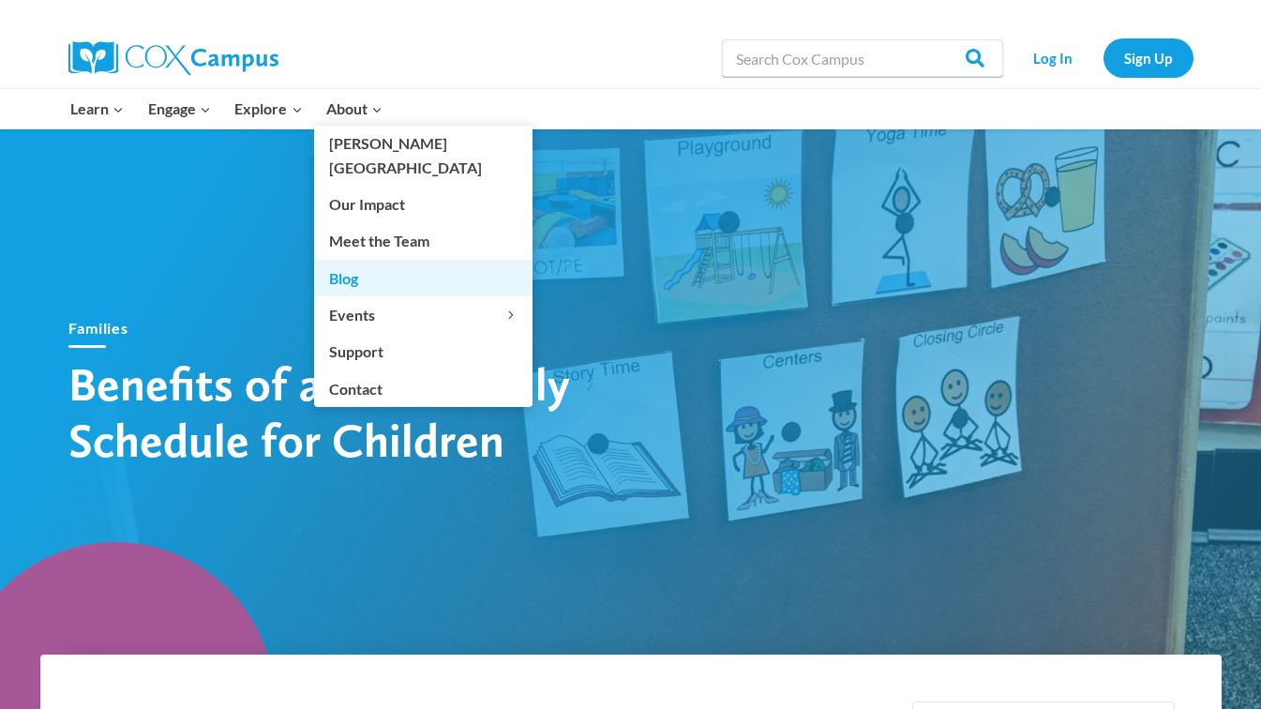
click at [355, 260] on link "Blog" at bounding box center [423, 278] width 218 height 36
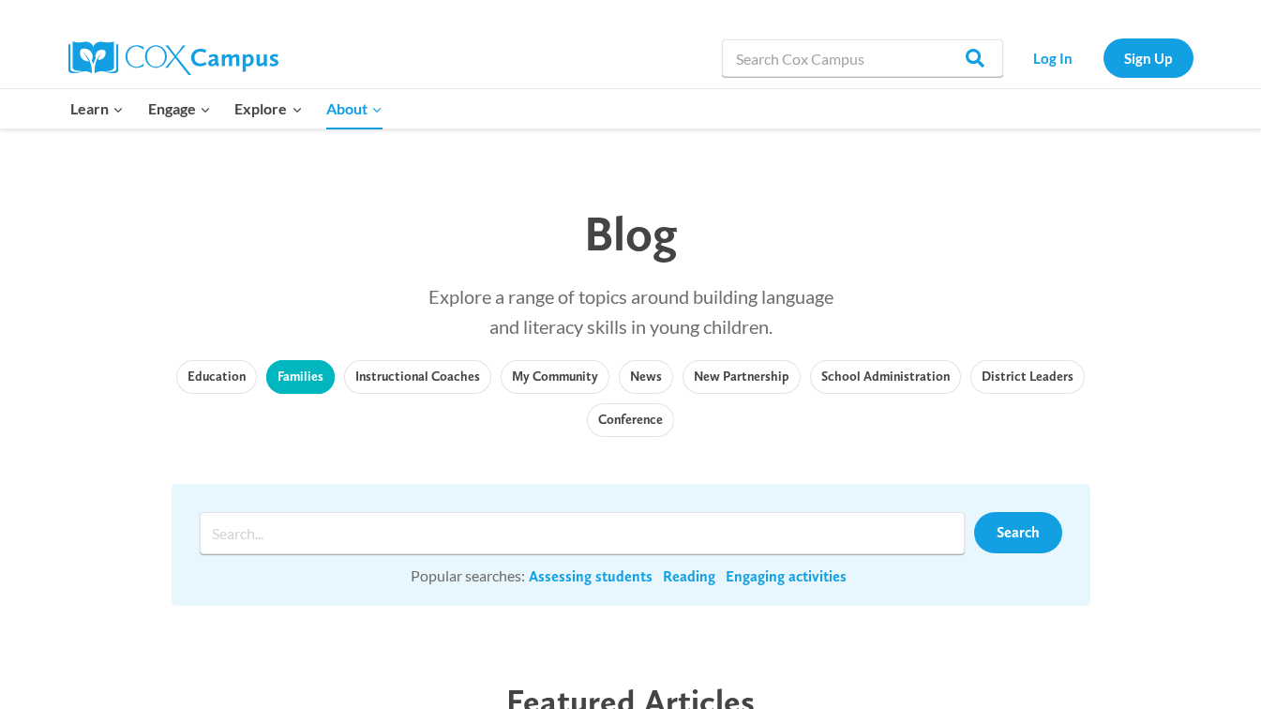
click at [310, 385] on link "Families" at bounding box center [300, 377] width 68 height 34
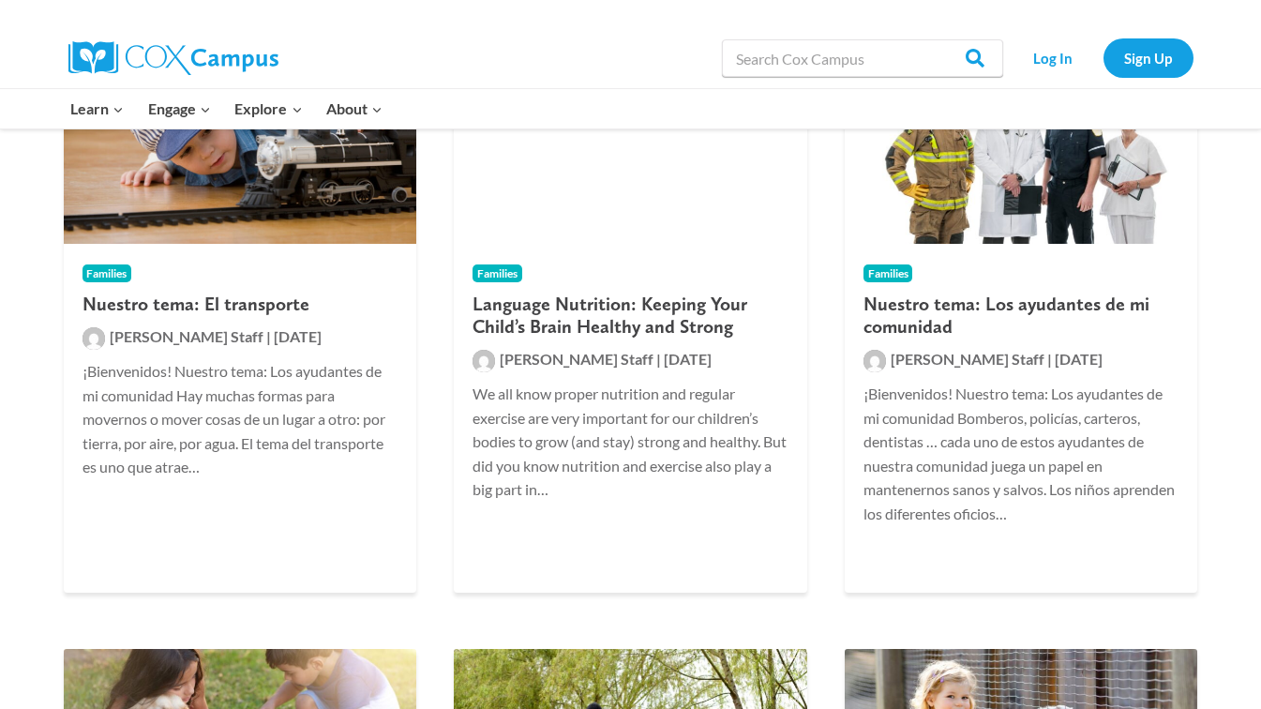
scroll to position [3586, 0]
